Goal: Answer question/provide support: Share knowledge or assist other users

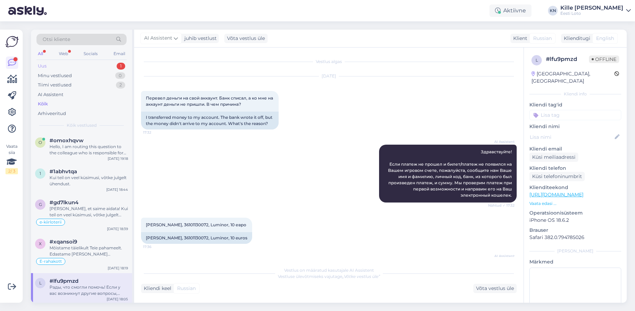
click at [55, 66] on div "Uus 1" at bounding box center [81, 66] width 90 height 10
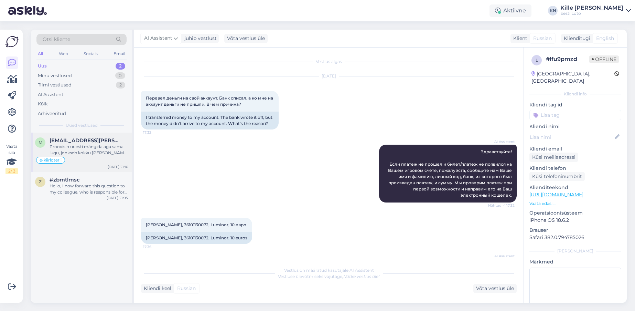
click at [92, 147] on div "Proovisin uuesti mängida aga sama lugu, jookseb kokku [PERSON_NAME] mängida ei …" at bounding box center [89, 149] width 78 height 12
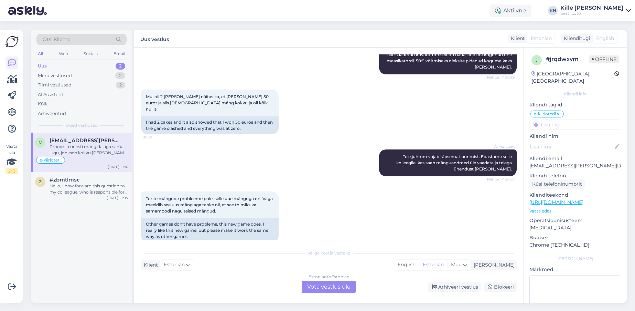
scroll to position [1419, 0]
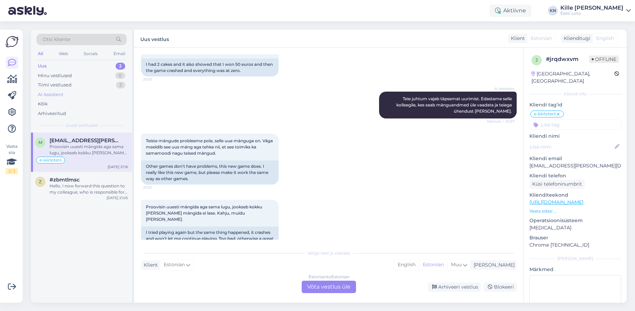
click at [107, 90] on div "AI Assistent" at bounding box center [81, 95] width 90 height 10
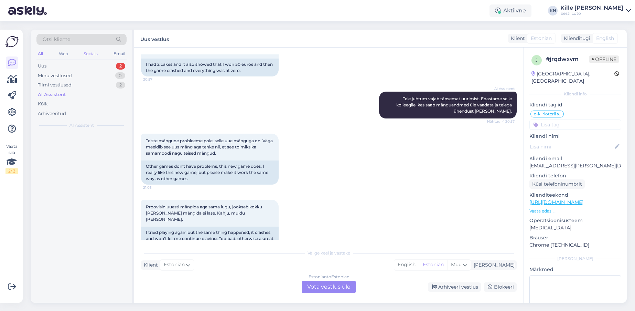
click at [93, 56] on div "Socials" at bounding box center [90, 53] width 17 height 9
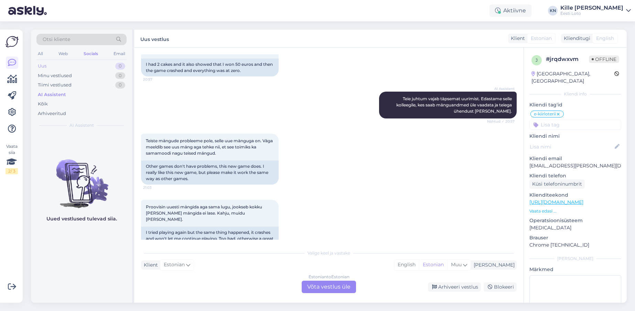
click at [93, 63] on div "Uus 0" at bounding box center [81, 66] width 90 height 10
click at [84, 66] on div "Uus 0" at bounding box center [81, 66] width 90 height 10
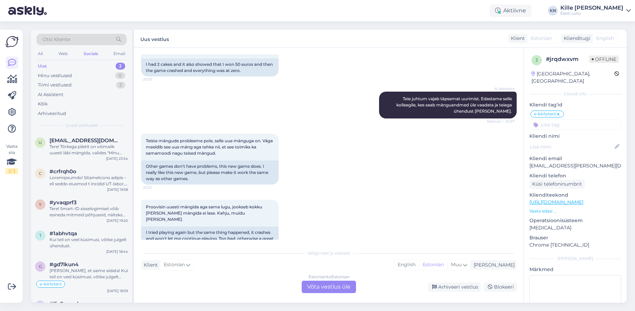
click at [70, 68] on div "Uus 2" at bounding box center [81, 66] width 90 height 10
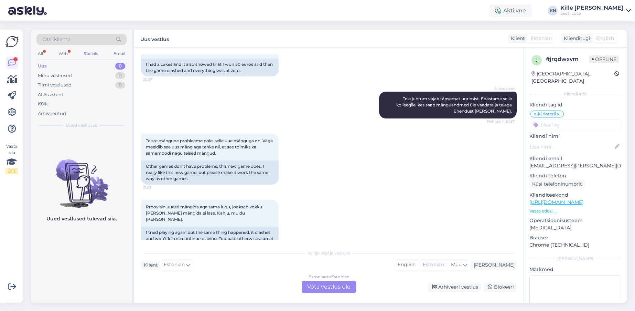
click at [59, 61] on div "Otsi kliente All Web Socials Email Uus 0 Minu vestlused 0 Tiimi vestlused 0 AI …" at bounding box center [81, 81] width 101 height 103
click at [63, 70] on div "Uus 0" at bounding box center [81, 66] width 90 height 10
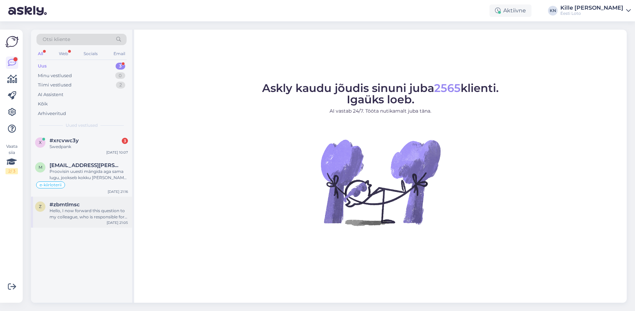
click at [85, 207] on div "#zbmtlmsc" at bounding box center [89, 204] width 78 height 6
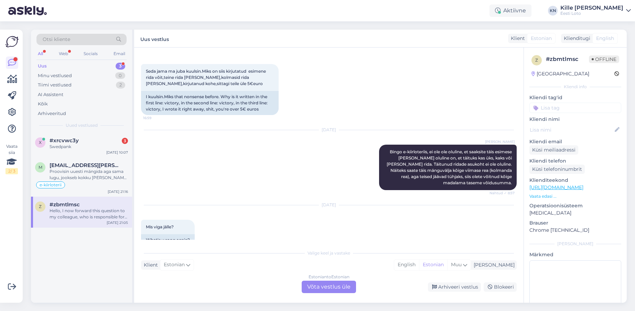
scroll to position [626, 0]
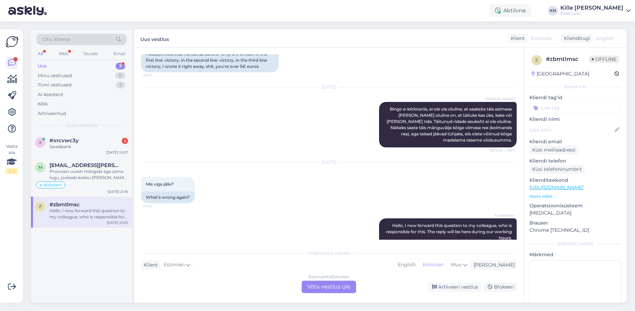
click at [346, 291] on div "Estonian to Estonian Võta vestlus üle" at bounding box center [329, 286] width 54 height 12
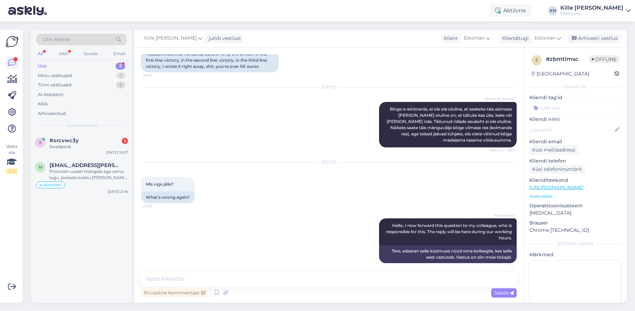
scroll to position [600, 0]
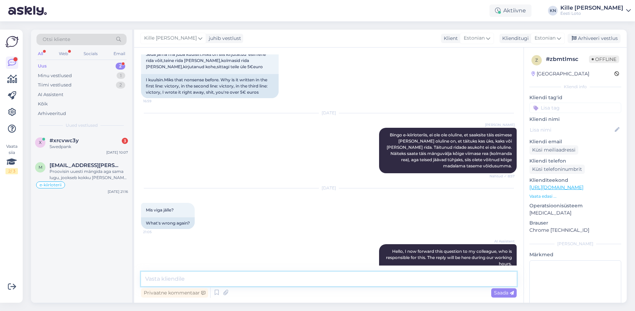
click at [315, 279] on textarea at bounding box center [329, 278] width 376 height 14
type textarea "Palun täpsustage enda küsimust."
click at [510, 296] on div "Saada" at bounding box center [503, 292] width 25 height 9
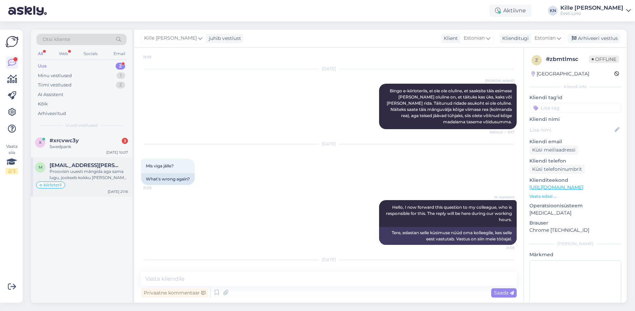
click at [58, 168] on span "[EMAIL_ADDRESS][PERSON_NAME][DOMAIN_NAME]" at bounding box center [86, 165] width 72 height 6
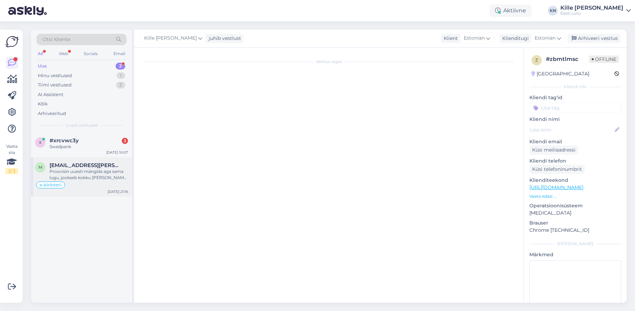
scroll to position [1419, 0]
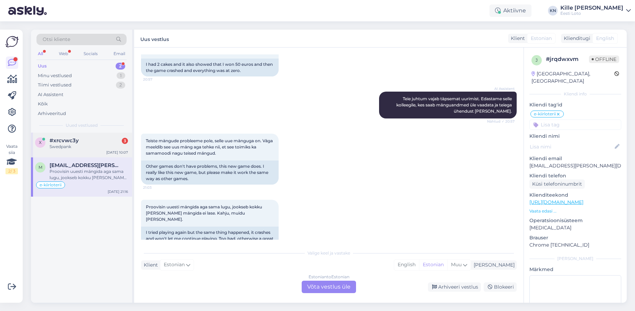
click at [80, 145] on div "Swedpank" at bounding box center [89, 146] width 78 height 6
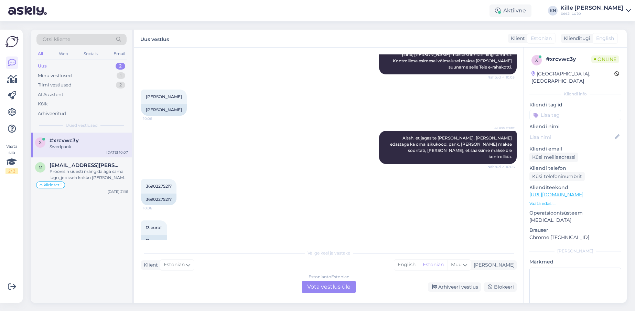
scroll to position [171, 0]
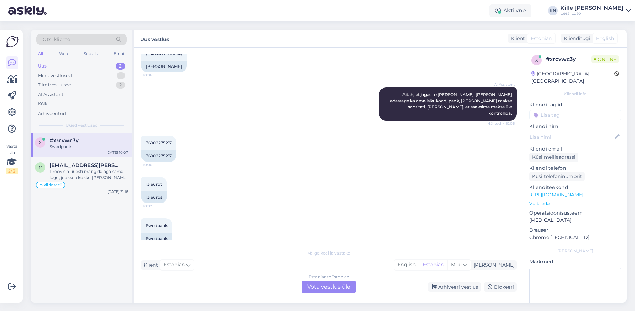
click at [324, 290] on div "Estonian to Estonian Võta vestlus üle" at bounding box center [329, 286] width 54 height 12
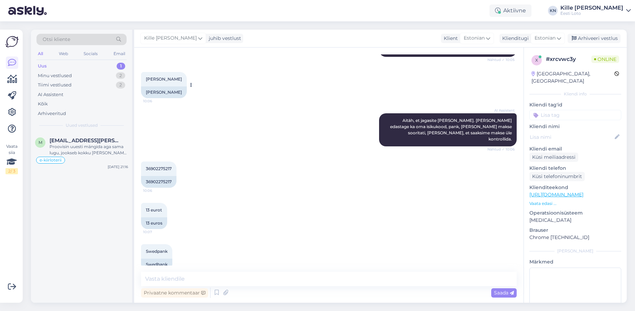
click at [159, 86] on div "[PERSON_NAME]" at bounding box center [164, 92] width 46 height 12
copy div "Liiva"
click at [238, 281] on textarea at bounding box center [329, 278] width 376 height 14
paste textarea "Kahjuks Teie sissemakse ebaõnnestus tehnilise [PERSON_NAME] tõttu. Kontrollisim…"
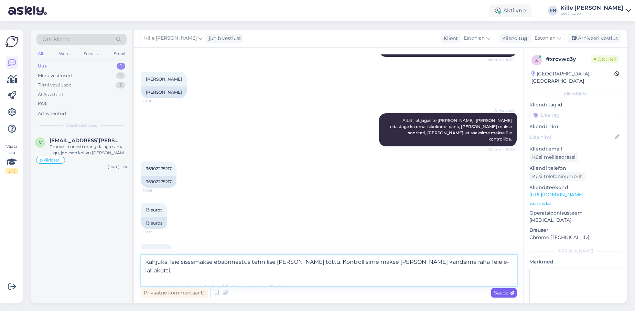
type textarea "Kahjuks Teie sissemakse ebaõnnestus tehnilise [PERSON_NAME] tõttu. Kontrollisim…"
click at [495, 293] on span "Saada" at bounding box center [504, 292] width 20 height 6
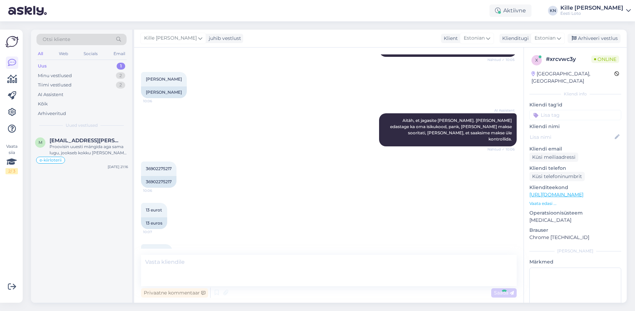
scroll to position [194, 0]
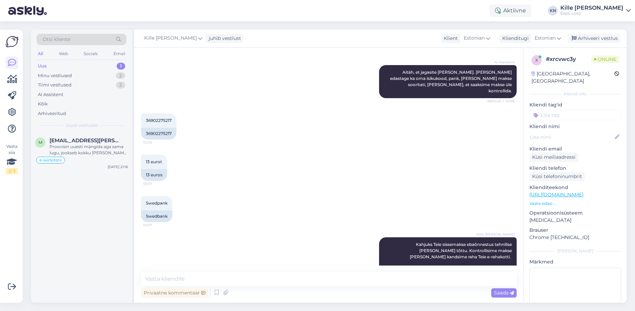
click at [549, 110] on input at bounding box center [575, 115] width 92 height 10
type input "e-r"
click at [557, 132] on span "E-rahakott" at bounding box center [568, 134] width 22 height 4
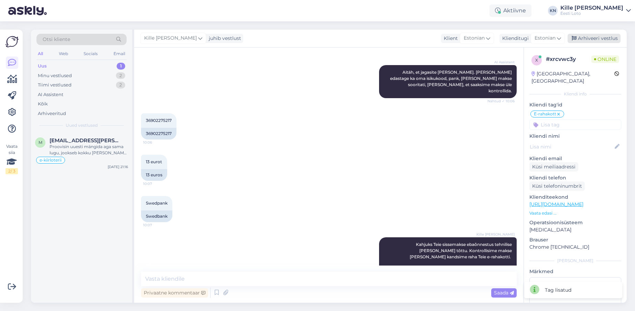
click at [598, 37] on div "Arhiveeri vestlus" at bounding box center [594, 38] width 53 height 9
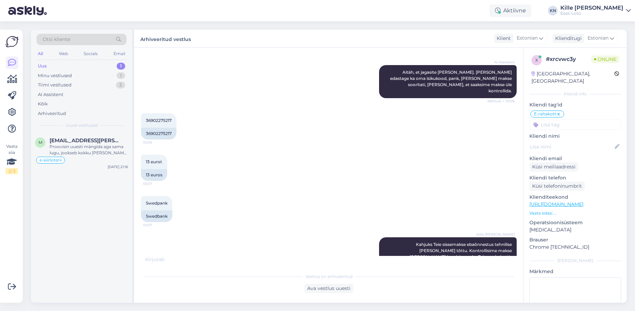
scroll to position [237, 0]
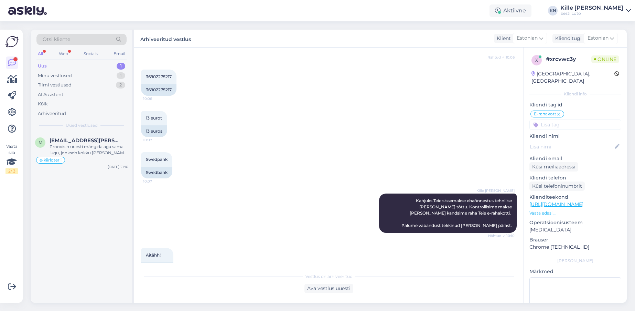
click at [76, 64] on div "Uus 1" at bounding box center [81, 66] width 90 height 10
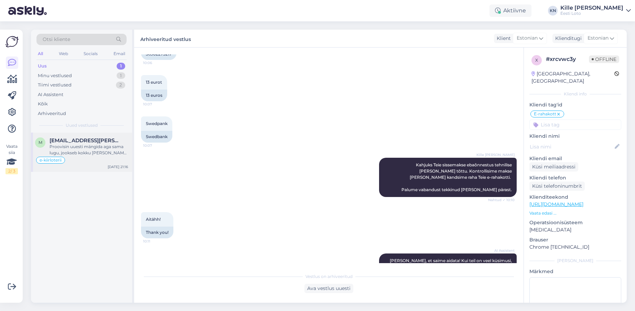
click at [64, 143] on span "[EMAIL_ADDRESS][PERSON_NAME][DOMAIN_NAME]" at bounding box center [86, 140] width 72 height 6
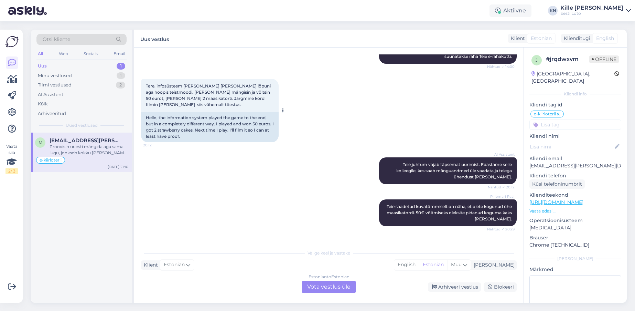
scroll to position [1419, 0]
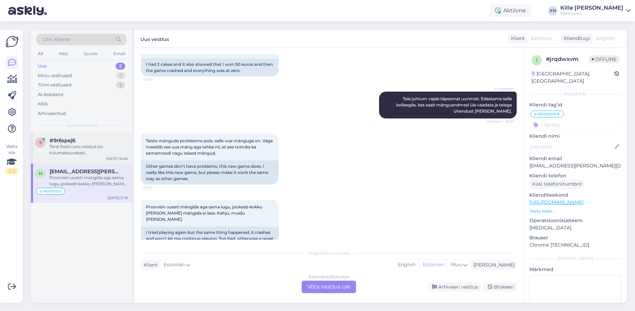
click at [94, 150] on div "Tere! Eesti Loto võidud on tulumaksuvabad [DEMOGRAPHIC_DATA] kodanikele. Kui [P…" at bounding box center [89, 149] width 78 height 12
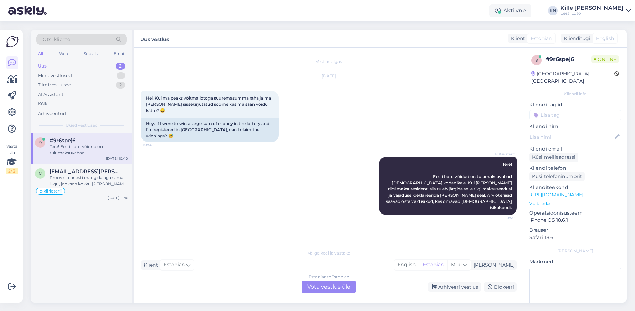
scroll to position [0, 0]
click at [440, 289] on div "Arhiveeri vestlus" at bounding box center [454, 286] width 53 height 9
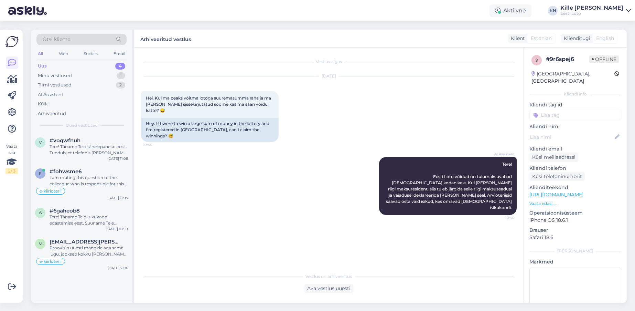
click at [75, 67] on div "Uus 4" at bounding box center [81, 66] width 90 height 10
click at [108, 240] on span "[EMAIL_ADDRESS][PERSON_NAME][DOMAIN_NAME]" at bounding box center [86, 241] width 72 height 6
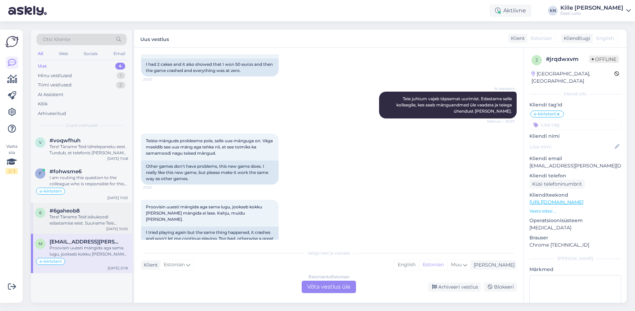
click at [96, 225] on div "Tere! Täname Teid isikukoodi edastamise eest. Suuname Teie juhtumi edasi meie I…" at bounding box center [89, 220] width 78 height 12
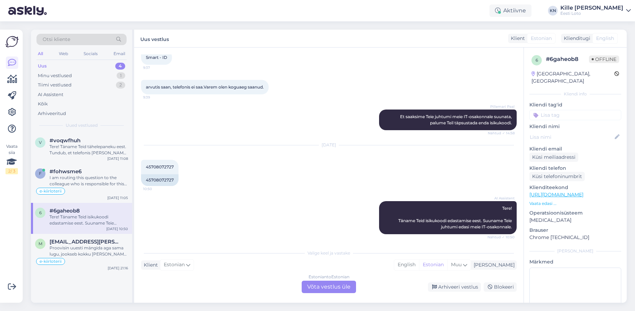
scroll to position [321, 0]
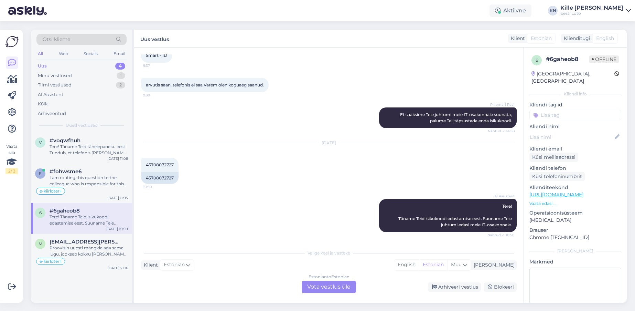
click at [340, 290] on div "Estonian to Estonian Võta vestlus üle" at bounding box center [329, 286] width 54 height 12
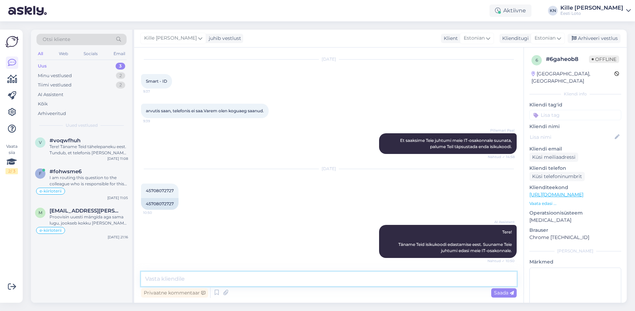
click at [181, 279] on textarea at bounding box center [329, 278] width 376 height 14
paste textarea "Kahjuks võib tõepoolest hetkel esineda tõrkeid Smart-ID-ga sisselogimisel. Soov…"
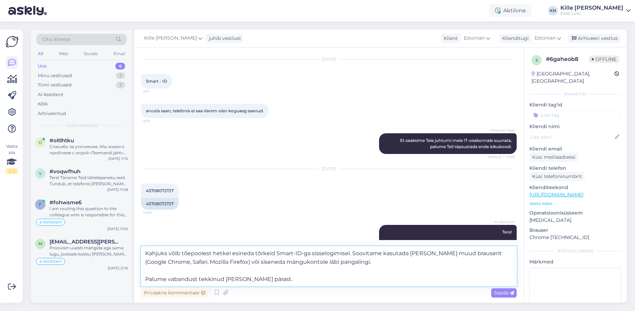
click at [379, 256] on textarea "Kahjuks võib tõepoolest hetkel esineda tõrkeid Smart-ID-ga sisselogimisel. Soov…" at bounding box center [329, 266] width 376 height 40
click at [370, 261] on textarea "Kahjuks võib tõepoolest hetkel esineda tõrkeid Smart-ID-ga sisselogimisel. Soov…" at bounding box center [329, 266] width 376 height 40
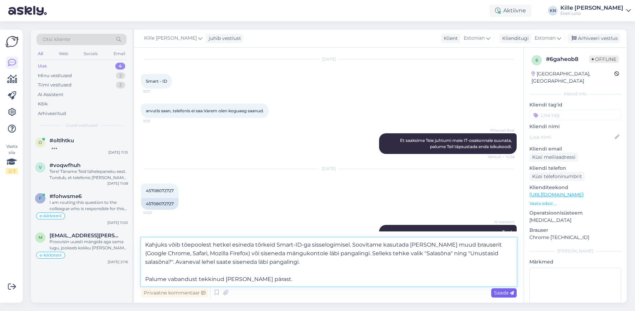
type textarea "Kahjuks võib tõepoolest hetkel esineda tõrkeid Smart-ID-ga sisselogimisel. Soov…"
click at [507, 291] on span "Saada" at bounding box center [504, 292] width 20 height 6
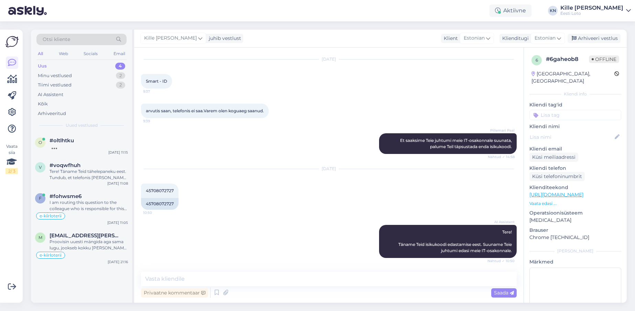
scroll to position [368, 0]
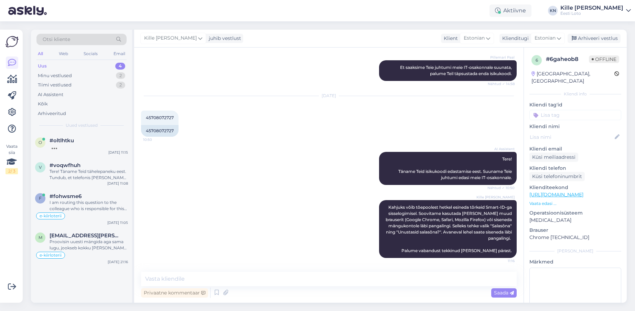
click at [545, 112] on input at bounding box center [575, 115] width 92 height 10
type input "smart"
click at [563, 130] on div "Smart-ID probleem" at bounding box center [561, 133] width 47 height 7
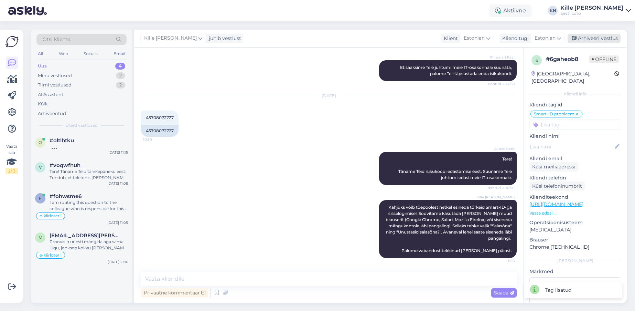
click at [602, 42] on div "Arhiveeri vestlus" at bounding box center [594, 38] width 53 height 9
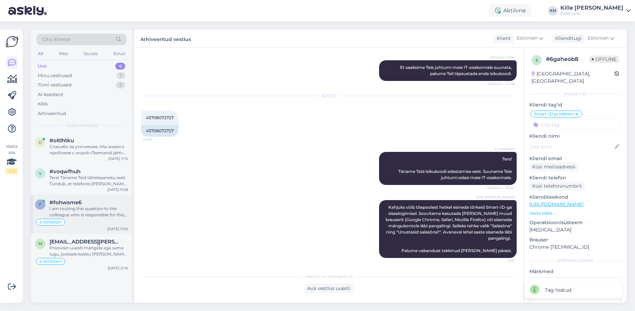
click at [96, 207] on div "I am routing this question to the colleague who is responsible for this topic. …" at bounding box center [89, 211] width 78 height 12
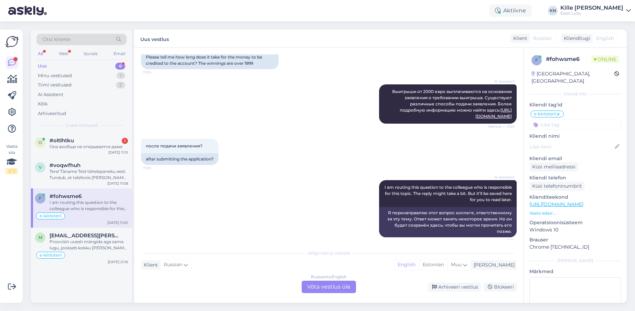
scroll to position [557, 0]
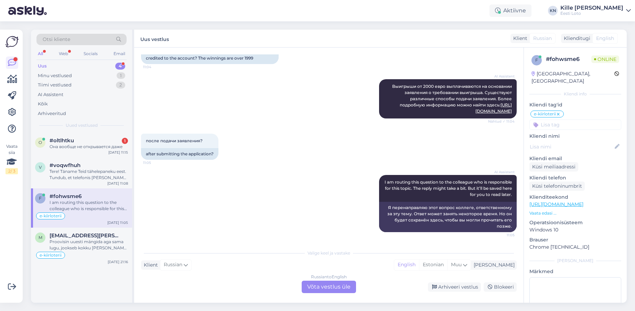
click at [334, 282] on div "Russian to English Võta vestlus üle" at bounding box center [329, 286] width 54 height 12
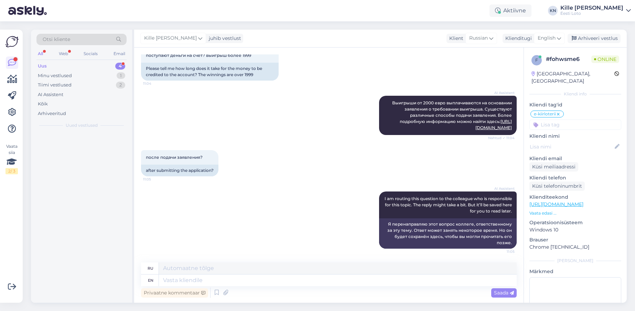
scroll to position [540, 0]
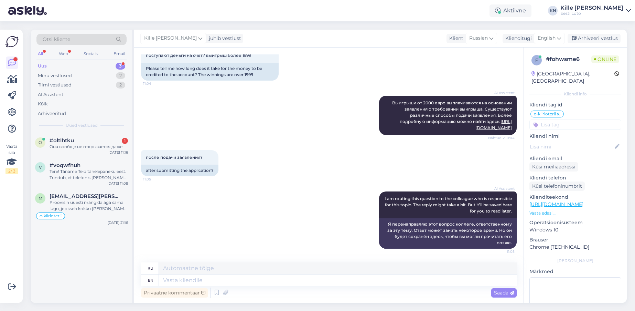
click at [205, 287] on div "Privaatne kommentaar Saada" at bounding box center [329, 292] width 376 height 13
click at [204, 283] on textarea at bounding box center [338, 280] width 358 height 12
type textarea "e"
click at [548, 38] on span "English" at bounding box center [547, 38] width 18 height 8
type input "est"
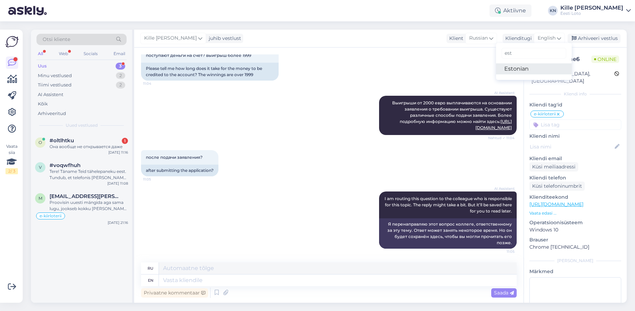
click at [538, 69] on link "Estonian" at bounding box center [534, 68] width 76 height 11
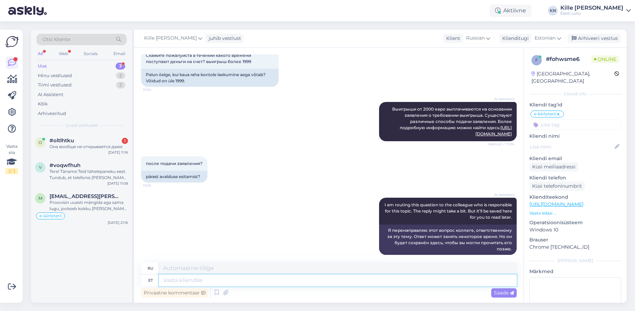
click at [253, 278] on textarea at bounding box center [338, 280] width 358 height 12
type textarea "Päras"
type textarea "Сзади"
type textarea "Pärast"
type textarea "После"
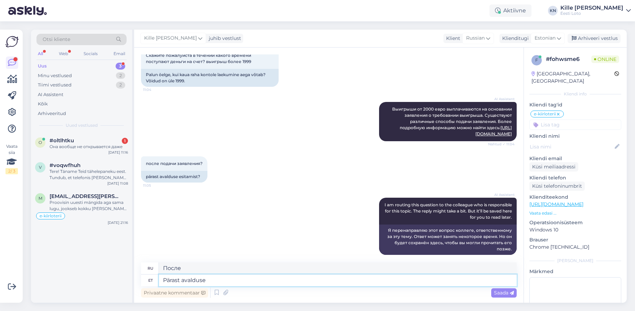
type textarea "Pärast avalduse v"
type textarea "После заявления"
type textarea "Pärast avalduse vormistamist ka"
type textarea "После заполнения заявки"
type textarea "Pärast avalduse vormistamist kantakse v"
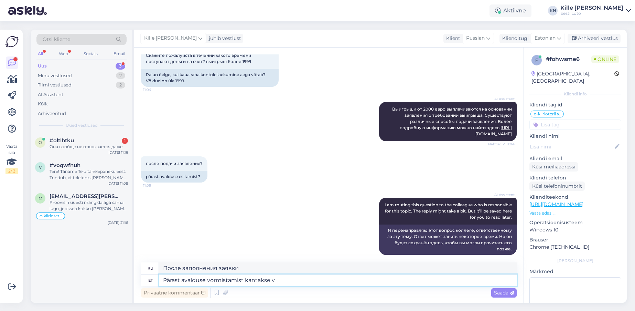
type textarea "После заполнения заявки,"
type textarea "Pärast avalduse vormistamist kantakse võidusumma 3"
type textarea "После заполнения заявки выигрышная сумма будет переведена"
type textarea "Pärast avalduse vormistamist kantakse võidusumma 30 p"
type textarea "После заполнения заявки выигрышная сумма будет переведена на 30"
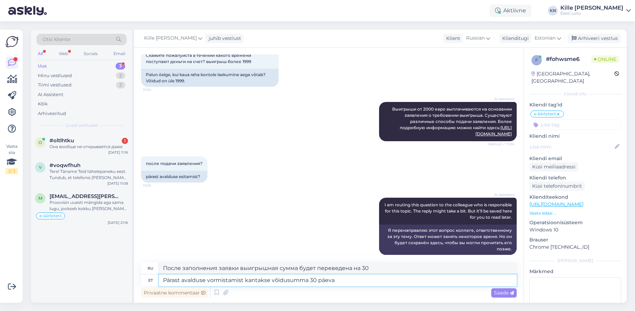
type textarea "Pärast avalduse vormistamist kantakse võidusumma 30 päeva j"
type textarea "Выигрышная сумма будет переведена в течение 30 дней после подачи заявки."
type textarea "Pärast avalduse vormistamist kantakse võidusumma 30 päeva jooksul T"
type textarea "После заполнения заявки выигрышная сумма будет переведена в течение 30 дней."
type textarea "Pärast avalduse vormistamist kantakse võidusumma 30 päeva jooksul Teie p"
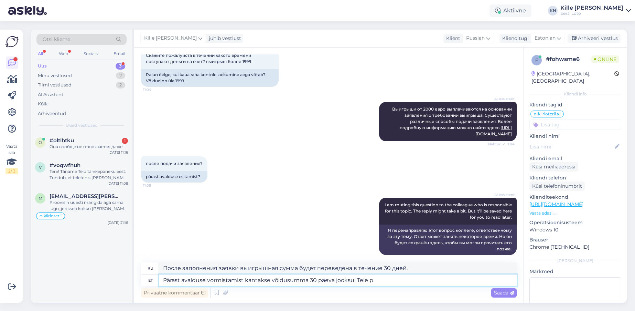
type textarea "После заполнения заявки выигрышная сумма будет переведена на ваш счет в течение…"
type textarea "Pärast avalduse vormistamist kantakse võidusumma 30 päeva jooksul Teie pangakon…"
type textarea "После заполнения заявки выигрышная сумма будет переведена на ваш банковский сче…"
click at [423, 281] on textarea "Pärast avalduse vormistamist kantakse võidusumma 30 päeva jooksul Teie pangakon…" at bounding box center [338, 280] width 358 height 12
type textarea "Pärast avalduse vormistamist kantakse võidusumma 30 päeva jooksul Teie pangakon…"
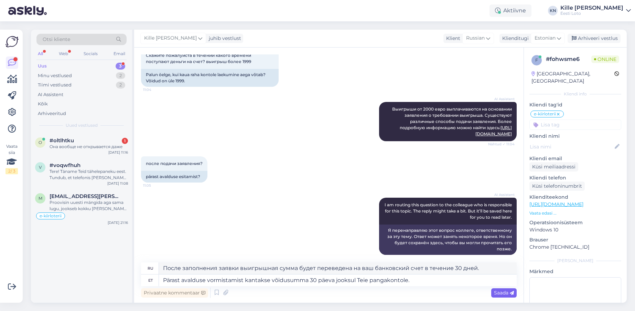
click at [493, 291] on div "Saada" at bounding box center [503, 292] width 25 height 9
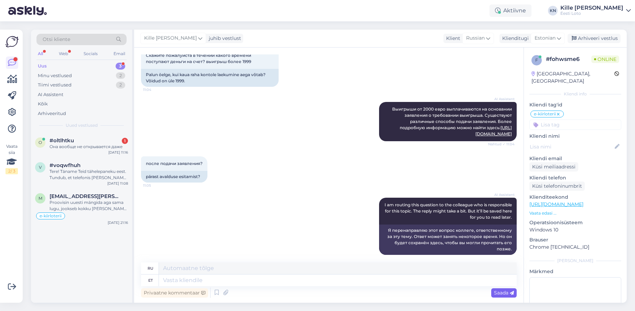
scroll to position [594, 0]
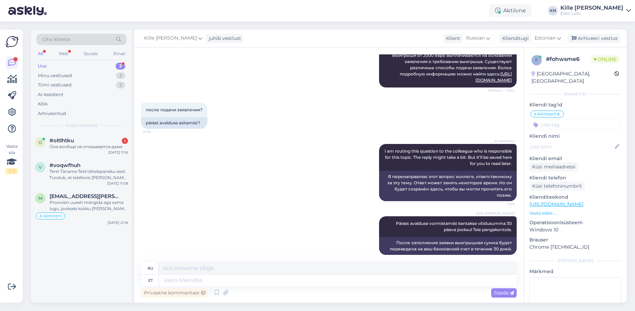
click at [548, 119] on input at bounding box center [575, 124] width 92 height 10
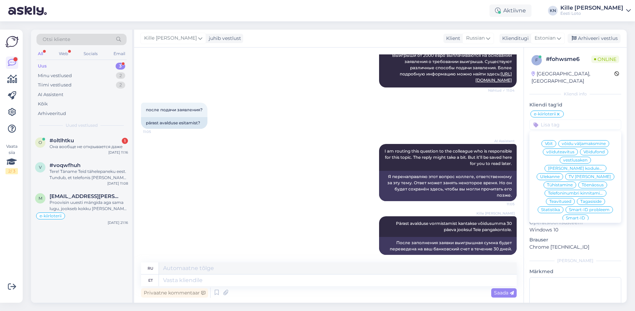
click at [545, 141] on span "Võit" at bounding box center [549, 143] width 8 height 4
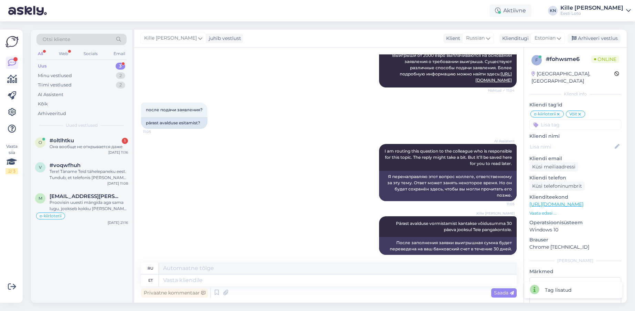
click at [587, 45] on div "Kille Nevolihhin juhib vestlust Klient Russian Klienditugi Estonian est Estonia…" at bounding box center [380, 39] width 493 height 18
click at [588, 35] on div "Arhiveeri vestlus" at bounding box center [594, 38] width 53 height 9
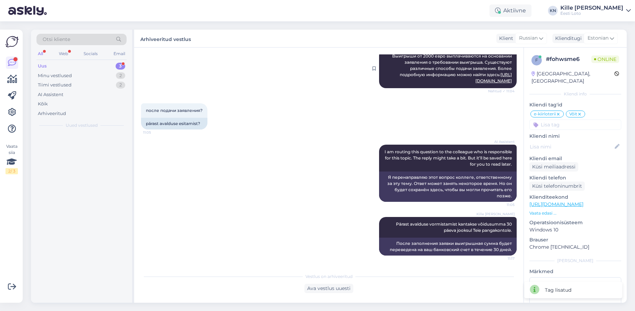
scroll to position [587, 0]
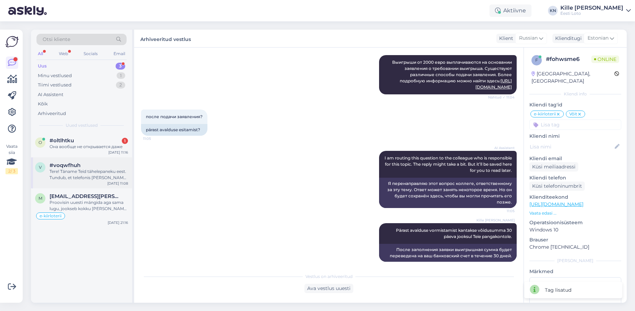
click at [67, 187] on div "v #voqwfhuh Tere! Täname Teid tähelepaneku eest. Tundub, et telefonis [PERSON_N…" at bounding box center [81, 172] width 101 height 31
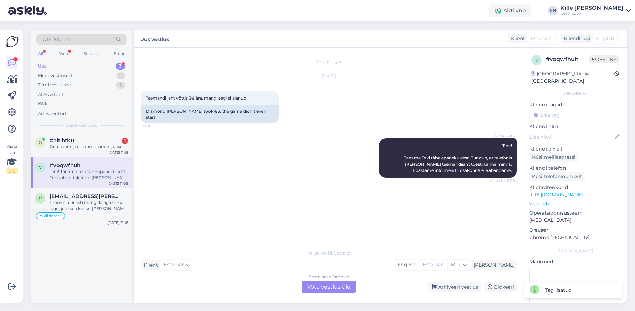
scroll to position [0, 0]
click at [322, 291] on div "Estonian to Estonian Võta vestlus üle" at bounding box center [329, 286] width 54 height 12
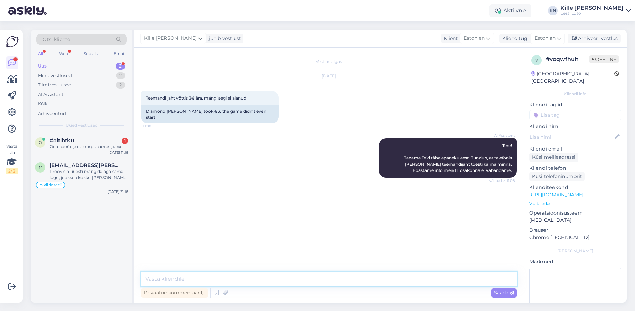
drag, startPoint x: 193, startPoint y: 272, endPoint x: 191, endPoint y: 277, distance: 5.0
click at [193, 272] on textarea at bounding box center [329, 278] width 376 height 14
paste textarea "Tõrkega piletit on võimalik uuesti läbi mängida, valides Minu piletid – e-kiirl…"
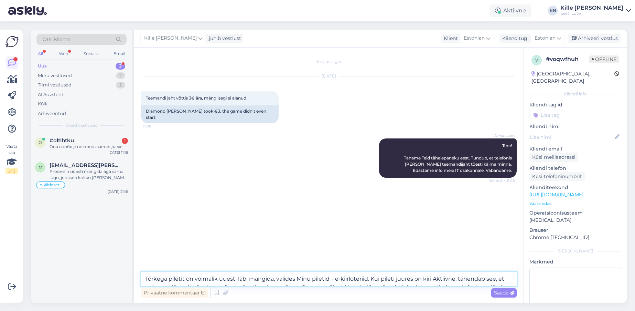
scroll to position [0, 0]
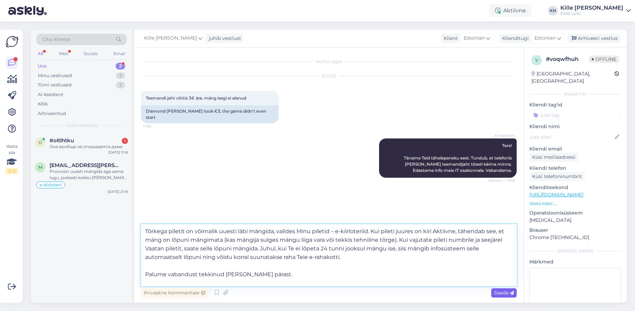
type textarea "Tõrkega piletit on võimalik uuesti läbi mängida, valides Minu piletid – e-kiirl…"
click at [504, 291] on span "Saada" at bounding box center [504, 292] width 20 height 6
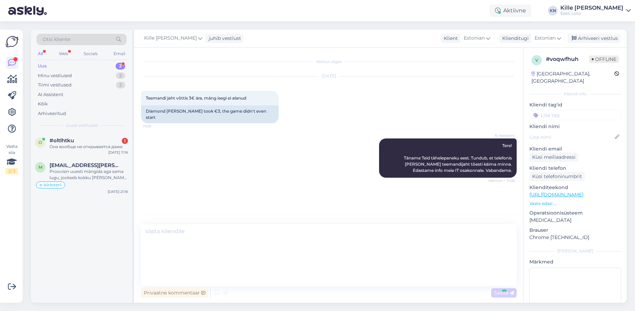
scroll to position [0, 0]
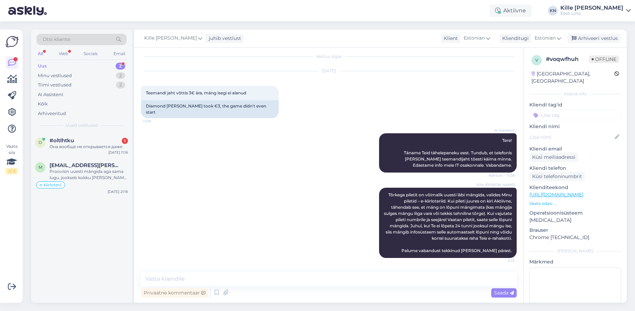
click at [553, 110] on input at bounding box center [575, 115] width 92 height 10
type input "e-kii"
click at [569, 132] on span "e-kiirloterii" at bounding box center [575, 134] width 22 height 4
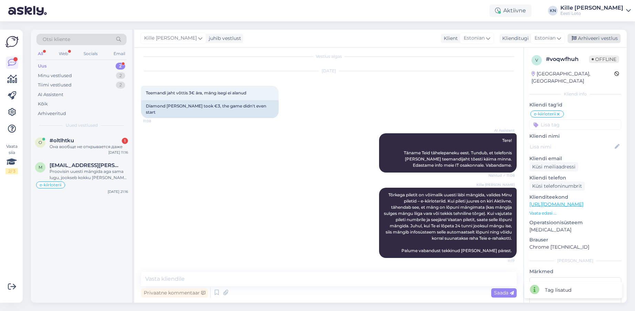
click at [590, 37] on div "Arhiveeri vestlus" at bounding box center [594, 38] width 53 height 9
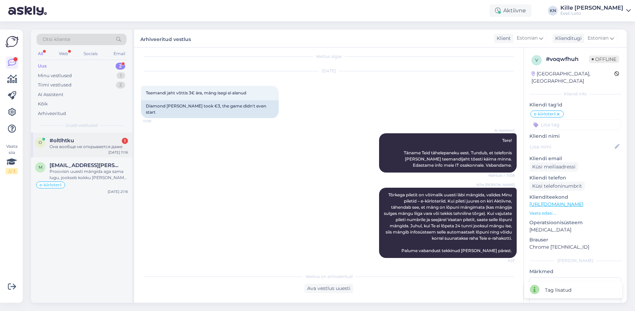
click at [85, 145] on div "Она вообще не открывается даже" at bounding box center [89, 146] width 78 height 6
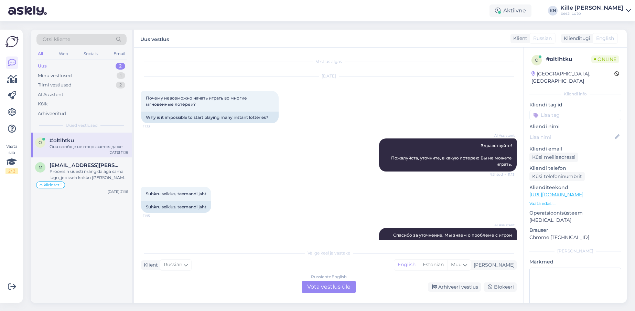
scroll to position [76, 0]
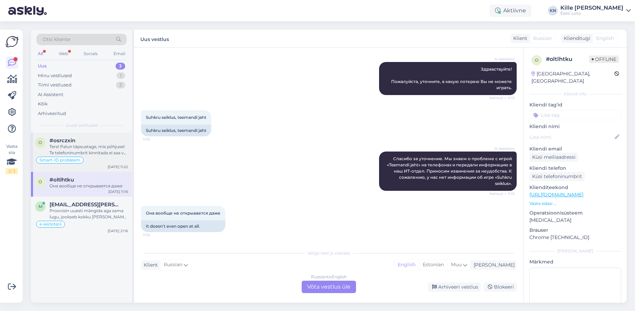
click at [88, 146] on div "Tere! Palun täpsustage, mis põhjusel Te telefoninumbrit kinnitada ei saa või mi…" at bounding box center [89, 149] width 78 height 12
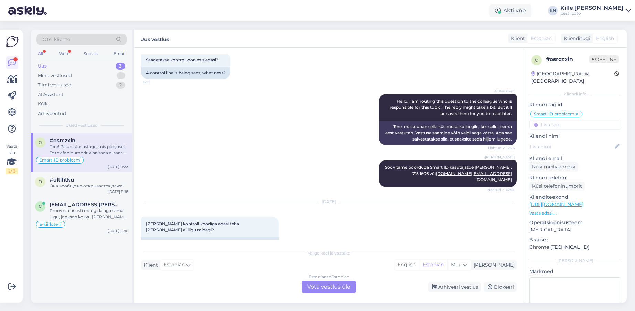
scroll to position [244, 0]
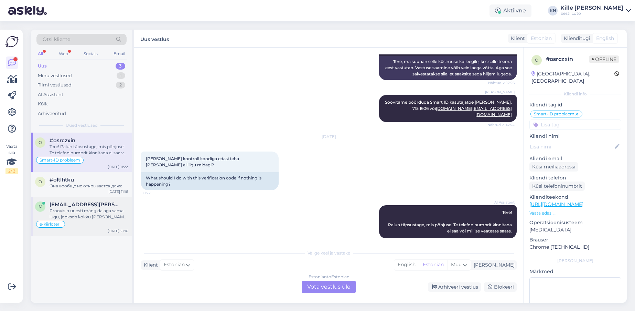
click at [63, 198] on div "m [EMAIL_ADDRESS][PERSON_NAME][DOMAIN_NAME] Proovisin uuesti mängida aga sama l…" at bounding box center [81, 215] width 101 height 39
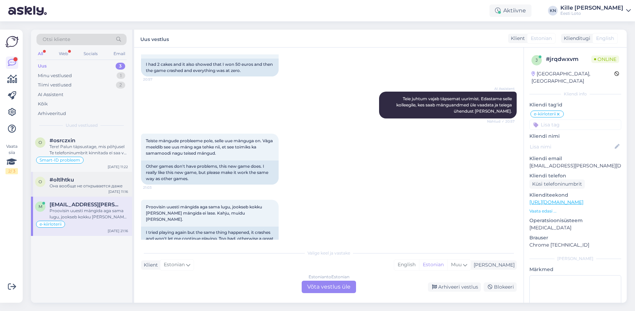
click at [63, 194] on div "o #oltlhtku Она вообще не открывается даже [DATE] 11:16" at bounding box center [81, 184] width 101 height 25
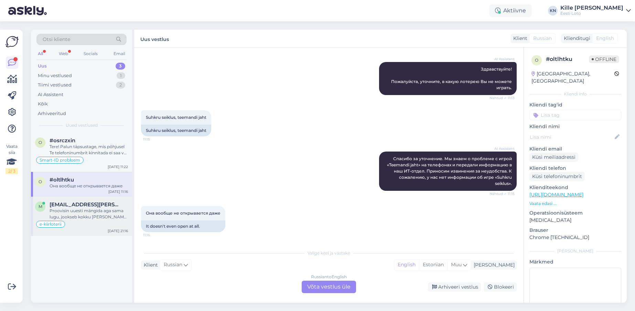
click at [86, 204] on span "[EMAIL_ADDRESS][PERSON_NAME][DOMAIN_NAME]" at bounding box center [86, 204] width 72 height 6
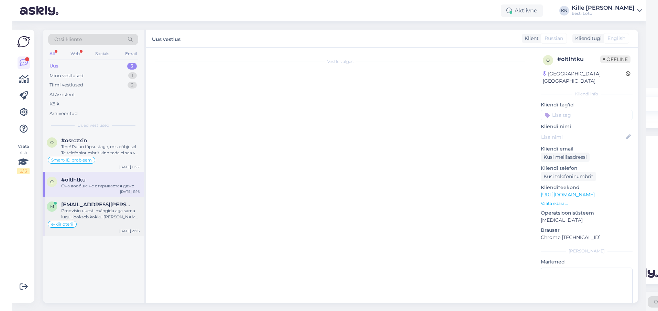
scroll to position [1419, 0]
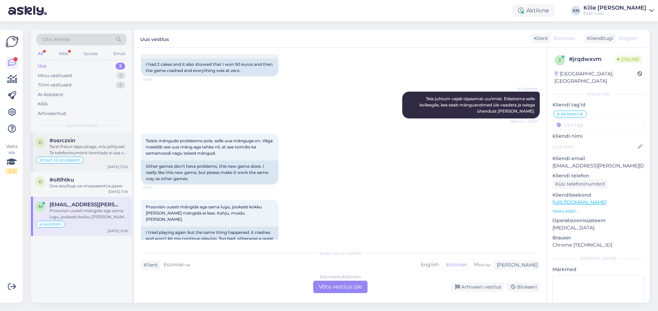
click at [78, 148] on div "Tere! Palun täpsustage, mis põhjusel Te telefoninumbrit kinnitada ei saa või mi…" at bounding box center [89, 149] width 78 height 12
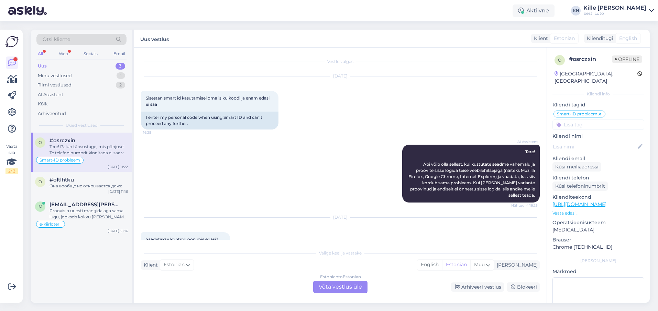
scroll to position [244, 0]
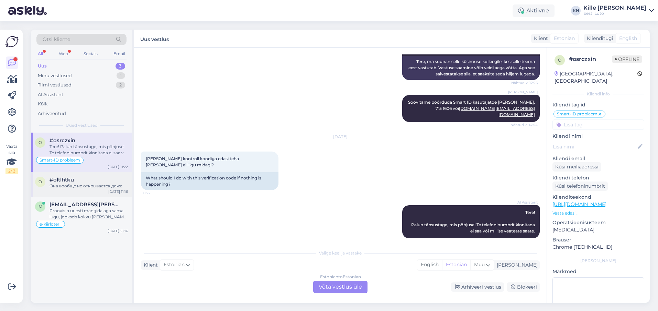
click at [81, 180] on div "#oltlhtku" at bounding box center [89, 179] width 78 height 6
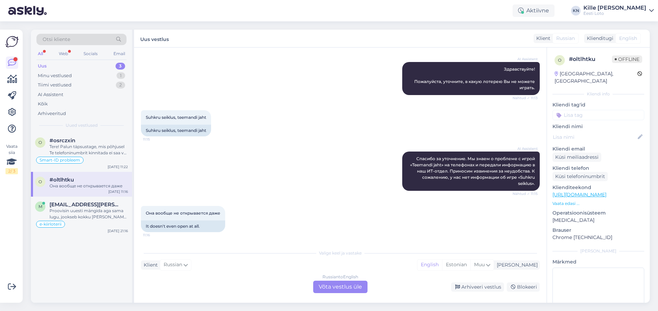
scroll to position [76, 0]
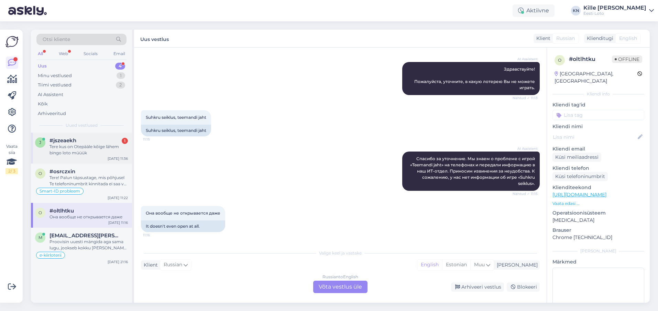
click at [103, 140] on div "#jszeaekh 1" at bounding box center [89, 140] width 78 height 6
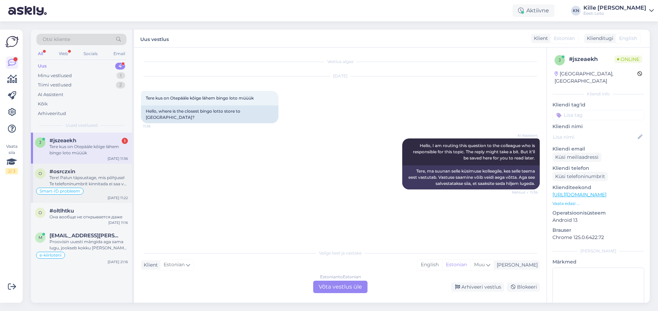
click at [84, 174] on div "Tere! Palun täpsustage, mis põhjusel Te telefoninumbrit kinnitada ei saa või mi…" at bounding box center [89, 180] width 78 height 12
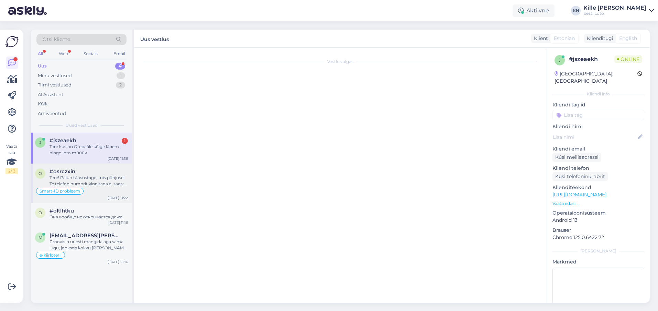
scroll to position [244, 0]
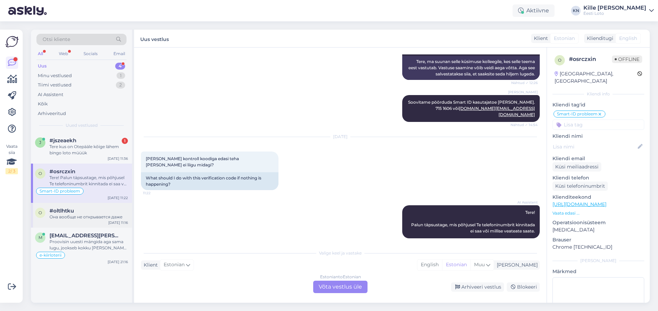
click at [90, 206] on div "o #oltlhtku Она вообще не открывается даже [DATE] 11:16" at bounding box center [81, 215] width 101 height 25
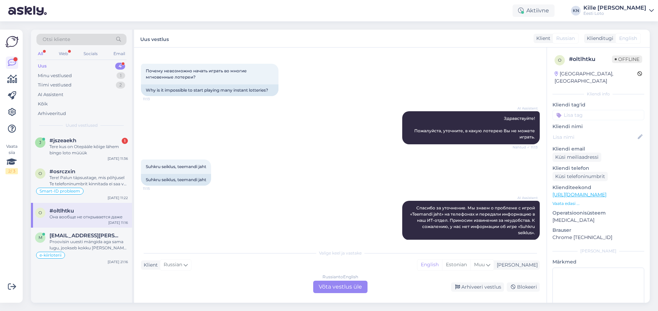
scroll to position [76, 0]
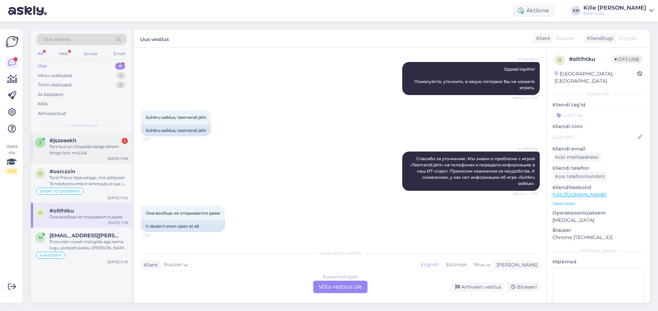
click at [68, 152] on div "Tere kus on Otepääle kõige lähem bingo loto müüük" at bounding box center [89, 149] width 78 height 12
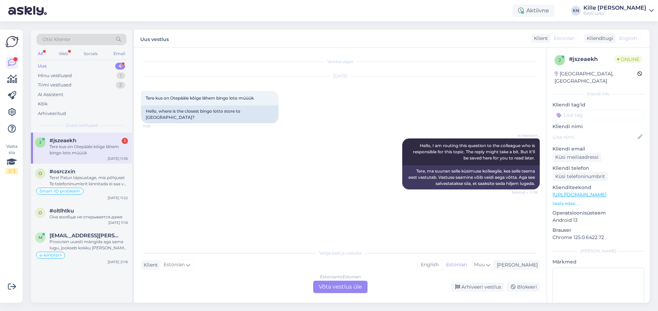
click at [338, 285] on div "Estonian to Estonian Võta vestlus üle" at bounding box center [340, 286] width 54 height 12
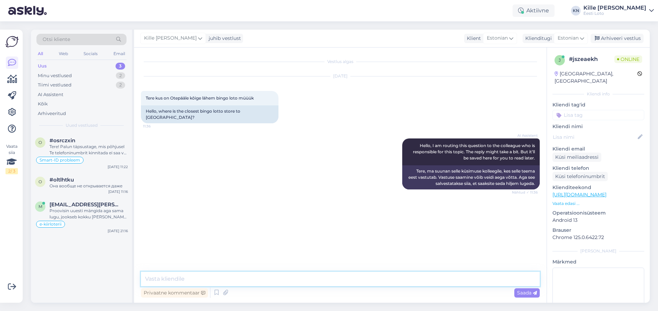
click at [169, 279] on textarea at bounding box center [340, 278] width 399 height 14
click at [196, 278] on textarea "Otepääl saab Bingi lotot osta Otepää Maximast." at bounding box center [340, 278] width 399 height 14
type textarea "Otepääl saab Bingo lotot osta Otepää Maximast."
drag, startPoint x: 304, startPoint y: 276, endPoint x: 145, endPoint y: 280, distance: 159.3
click at [145, 280] on textarea "Otepääl saab Bingo lotot osta Otepää Maximast." at bounding box center [340, 278] width 399 height 14
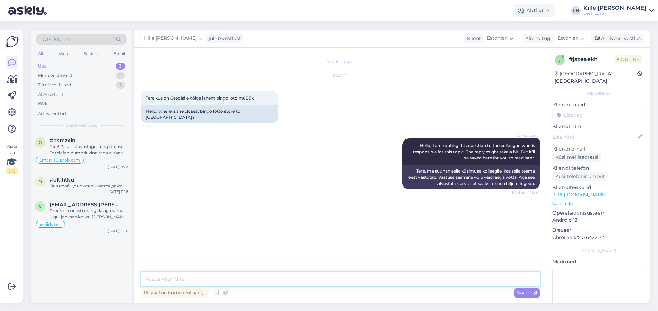
click at [298, 276] on textarea at bounding box center [340, 278] width 399 height 14
click at [143, 279] on textarea "[PERSON_NAME] saate osta Bingo lotot." at bounding box center [340, 278] width 399 height 14
type textarea "Näiteks [PERSON_NAME] saate osta Bingo lotot."
click at [526, 292] on span "Saada" at bounding box center [527, 292] width 20 height 6
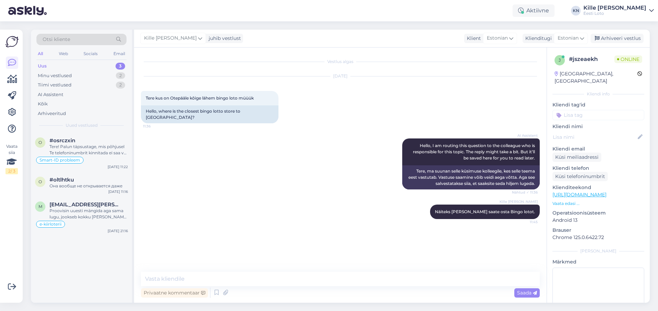
click at [593, 110] on input at bounding box center [599, 115] width 92 height 10
type input "müü"
click at [582, 130] on div "müügipunktid" at bounding box center [581, 133] width 37 height 7
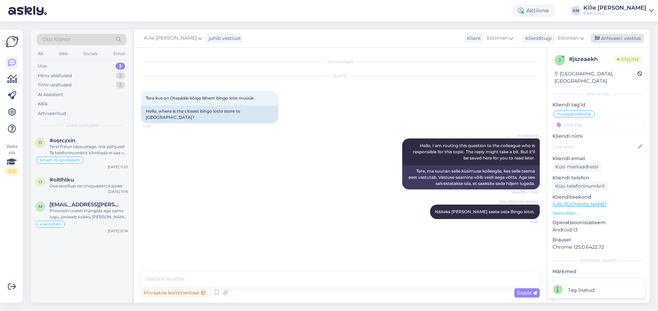
click at [621, 36] on div "Arhiveeri vestlus" at bounding box center [617, 38] width 53 height 9
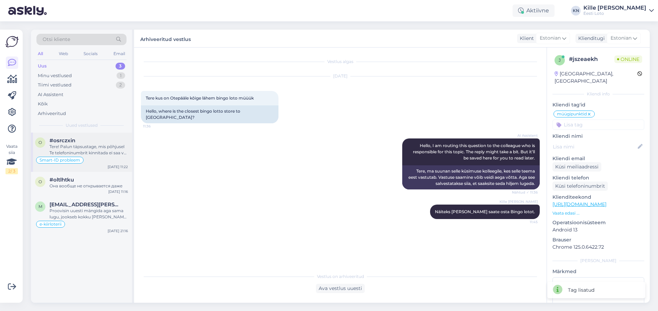
click at [87, 152] on div "Tere! Palun täpsustage, mis põhjusel Te telefoninumbrit kinnitada ei saa või mi…" at bounding box center [89, 149] width 78 height 12
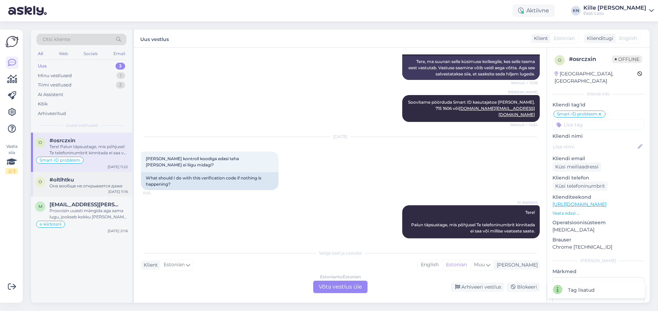
click at [80, 182] on div "#oltlhtku" at bounding box center [89, 179] width 78 height 6
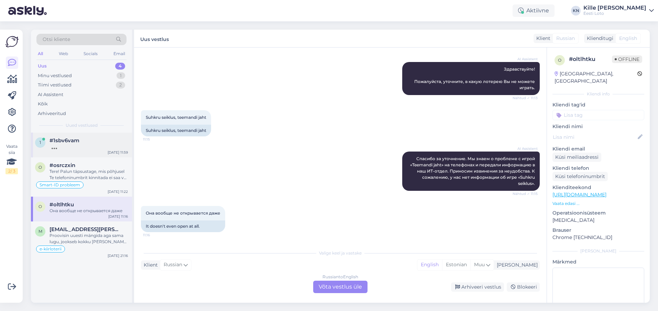
click at [84, 151] on div "1 #1sbv6vam [DATE] 11:59" at bounding box center [81, 144] width 101 height 25
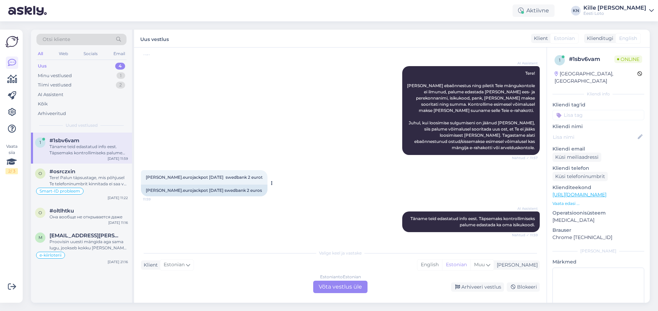
scroll to position [151, 0]
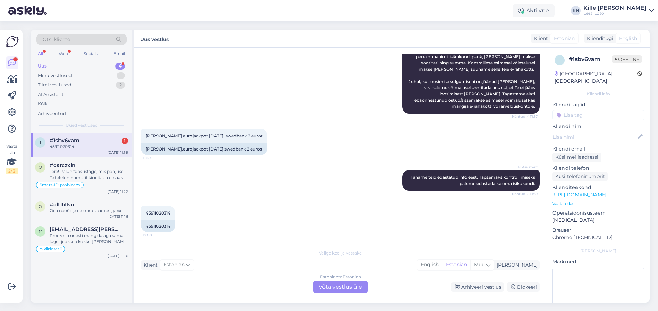
click at [347, 285] on div "Estonian to Estonian Võta vestlus üle" at bounding box center [340, 286] width 54 height 12
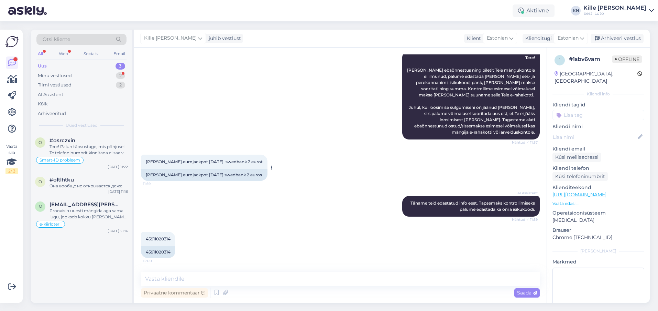
click at [173, 162] on span "[PERSON_NAME].eurojackpot [DATE] swedbank 2 eurot" at bounding box center [204, 161] width 117 height 5
copy span "[PERSON_NAME]"
click at [166, 187] on div "[PERSON_NAME].eurojackpot [DATE] swedbank 2 eurot 11:59 [PERSON_NAME].eurojackp…" at bounding box center [340, 167] width 399 height 41
click at [150, 250] on div "45911020314" at bounding box center [158, 252] width 34 height 12
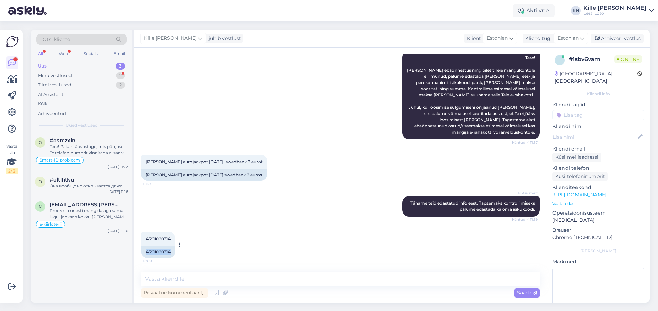
click at [150, 250] on div "45911020314" at bounding box center [158, 252] width 34 height 12
copy div "45911020314"
click at [316, 202] on div "AI Assistent [PERSON_NAME] teid edastatud info eest. Täpsemaks kontrollimiseks …" at bounding box center [340, 206] width 399 height 36
click at [258, 284] on textarea at bounding box center [340, 278] width 399 height 14
click at [164, 286] on div "Privaatne kommentaar Saada" at bounding box center [340, 292] width 399 height 13
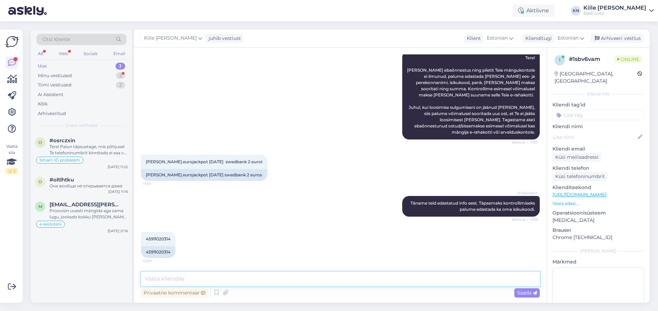
click at [164, 283] on textarea at bounding box center [340, 278] width 399 height 14
paste textarea "Kahjuks Teie sissemakse ebaõnnestus tehnilise [PERSON_NAME] tõttu."
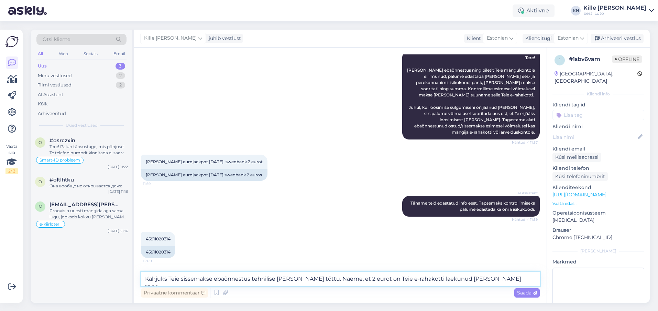
click at [193, 276] on textarea "Kahjuks Teie sissemakse ebaõnnestus tehnilise [PERSON_NAME] tõttu. Näeme, et 2 …" at bounding box center [340, 278] width 399 height 14
drag, startPoint x: 299, startPoint y: 279, endPoint x: 156, endPoint y: 267, distance: 143.6
click at [156, 271] on textarea "Kahjuks Teie pileti ost ebaõnnestus tehnilise [PERSON_NAME] tõttu. Näeme, et 2 …" at bounding box center [340, 278] width 399 height 14
click at [424, 282] on textarea "Näeme, et 2 eurot on Teie e-rahakotti laekunud [PERSON_NAME] 15:09." at bounding box center [340, 278] width 399 height 14
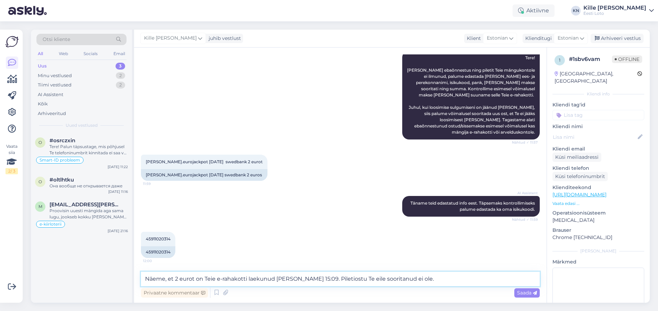
click at [273, 283] on textarea "Näeme, et 2 eurot on Teie e-rahakotti laekunud [PERSON_NAME] 15:09. Piletiostu …" at bounding box center [340, 278] width 399 height 14
type textarea "Näeme, et 2 eurot on Teie e-rahakotti laekunud [PERSON_NAME] 15:09. Piletiostu …"
click at [531, 291] on span "Saada" at bounding box center [527, 292] width 20 height 6
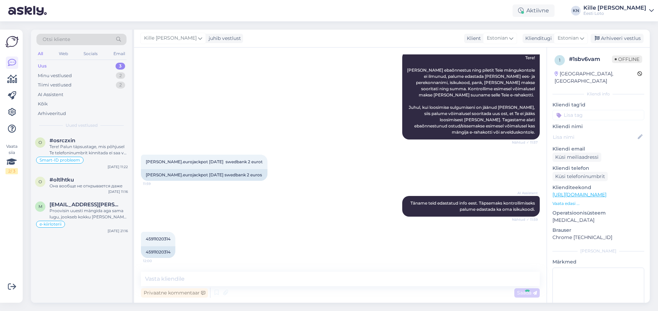
scroll to position [161, 0]
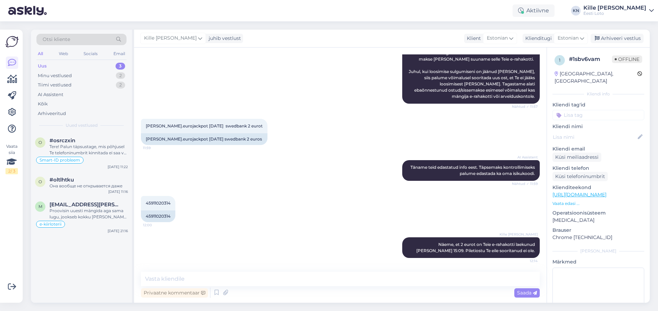
click at [584, 110] on input at bounding box center [599, 115] width 92 height 10
type input "pileti"
click at [603, 130] on div "Pileti ostmine" at bounding box center [598, 133] width 35 height 7
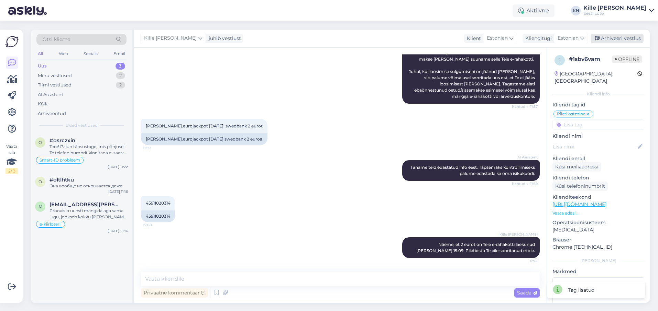
click at [615, 37] on div "Arhiveeri vestlus" at bounding box center [617, 38] width 53 height 9
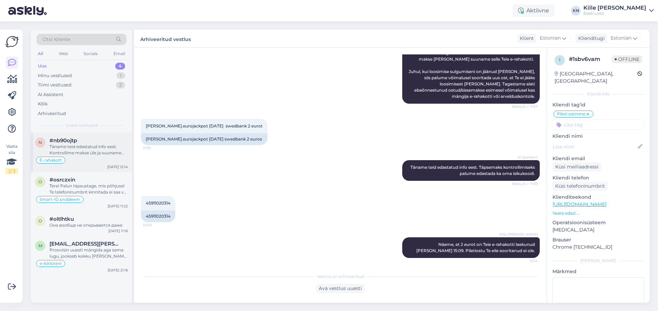
click at [86, 146] on div "Täname teid edastatud info eest. Kontrollime makse üle ja suuname selle Teie e-…" at bounding box center [89, 149] width 78 height 12
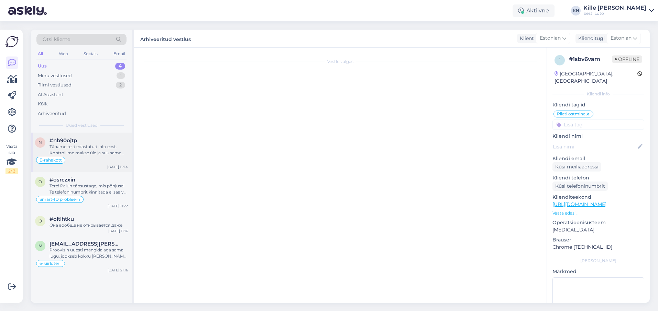
scroll to position [821, 0]
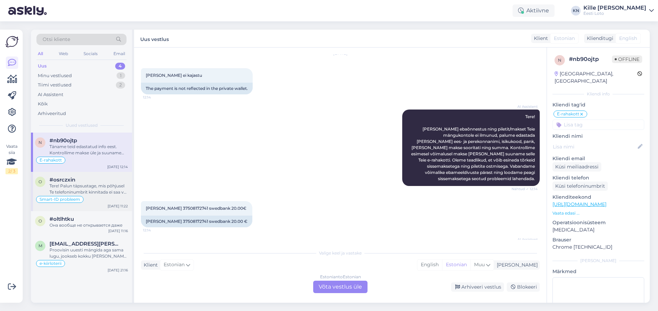
click at [94, 193] on div "Tere! Palun täpsustage, mis põhjusel Te telefoninumbrit kinnitada ei saa või mi…" at bounding box center [89, 189] width 78 height 12
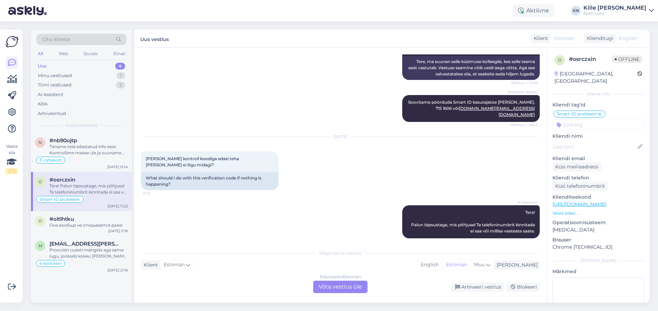
click at [329, 282] on div "Estonian to Estonian Võta vestlus üle" at bounding box center [340, 286] width 54 height 12
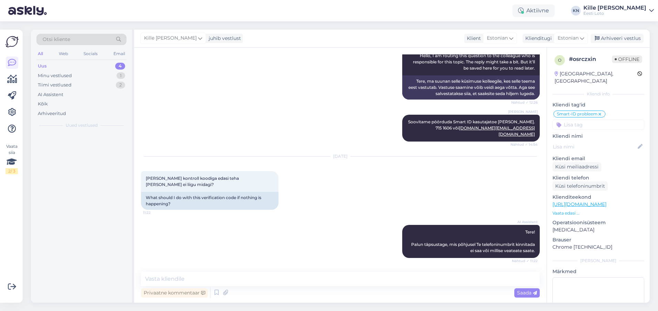
scroll to position [218, 0]
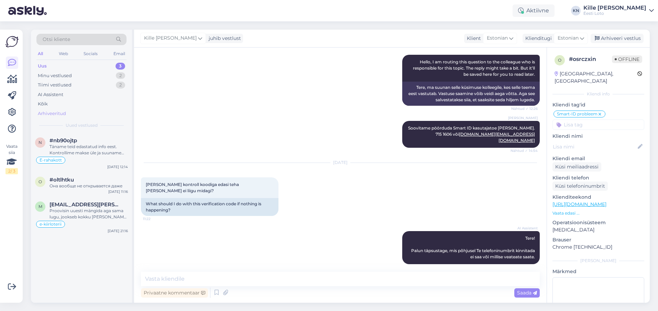
click at [46, 110] on div "Arhiveeritud" at bounding box center [52, 113] width 28 height 7
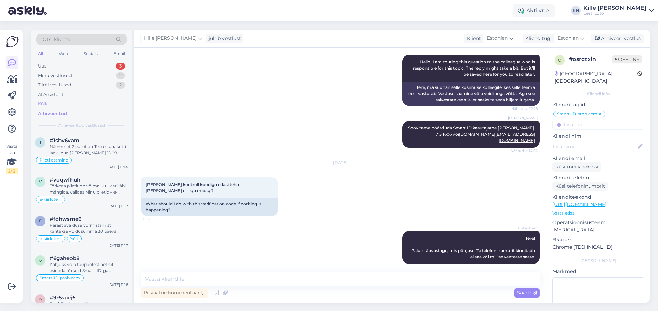
click at [46, 107] on div "Kõik" at bounding box center [43, 103] width 10 height 7
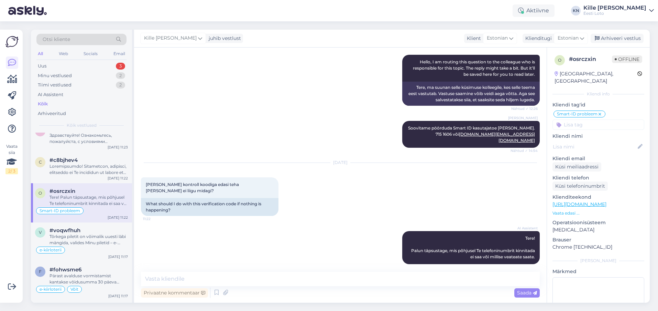
scroll to position [173, 0]
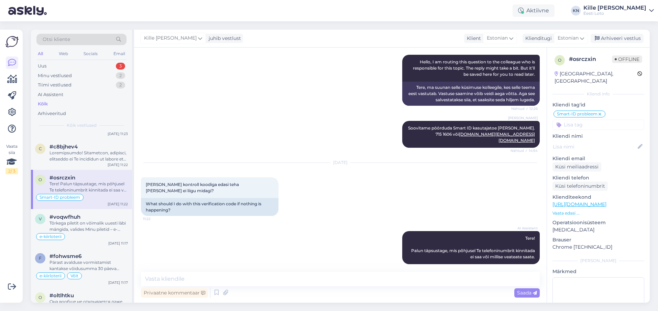
click at [85, 177] on div "#osrczxin" at bounding box center [89, 177] width 78 height 6
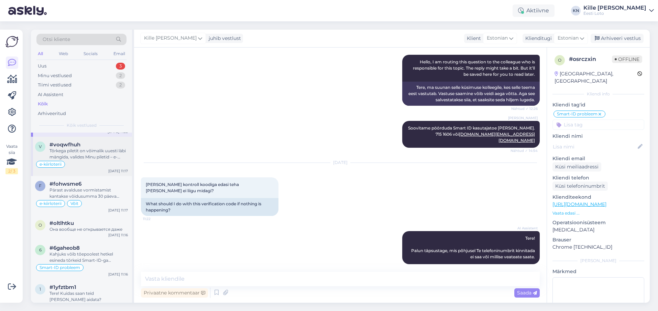
scroll to position [253, 0]
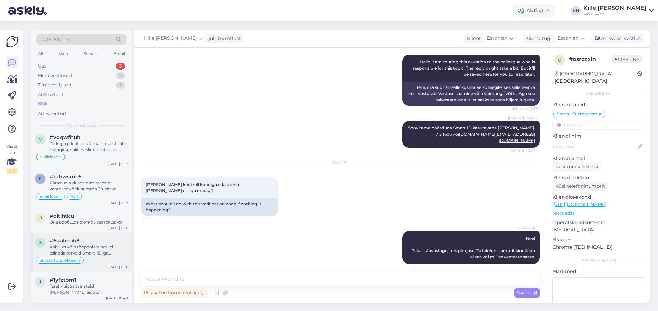
click at [73, 251] on div "Kahjuks võib tõepoolest hetkel esineda tõrkeid Smart-ID-ga sisselogimisel. Soov…" at bounding box center [89, 250] width 78 height 12
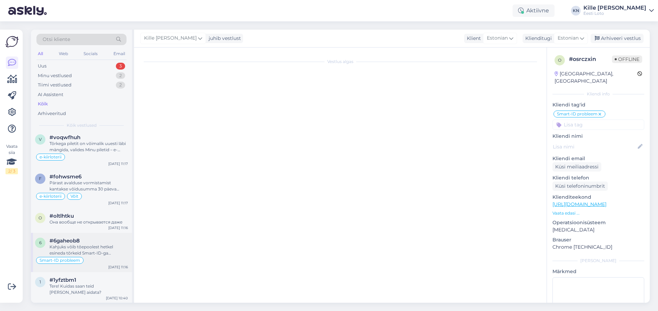
scroll to position [370, 0]
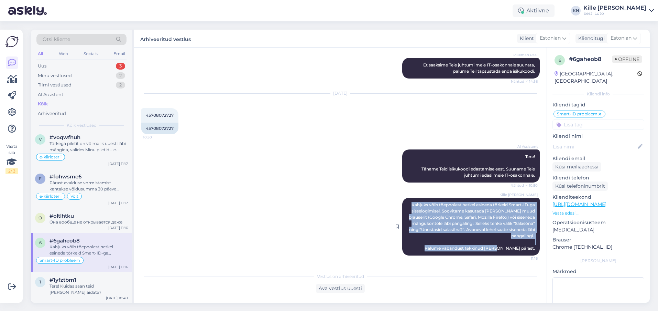
drag, startPoint x: 531, startPoint y: 247, endPoint x: 401, endPoint y: 204, distance: 137.3
click at [402, 204] on div "Kille Nevolihhin Kahjuks võib tõepoolest hetkel esineda tõrkeid Smart-ID-ga sis…" at bounding box center [471, 226] width 138 height 58
copy span "Kahjuks võib tõepoolest hetkel esineda tõrkeid Smart-ID-ga sisselogimisel. Soov…"
click at [78, 66] on div "Uus 3" at bounding box center [81, 66] width 90 height 10
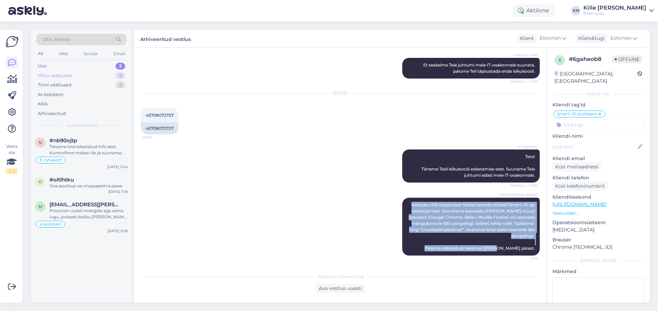
click at [63, 77] on div "Minu vestlused" at bounding box center [55, 75] width 34 height 7
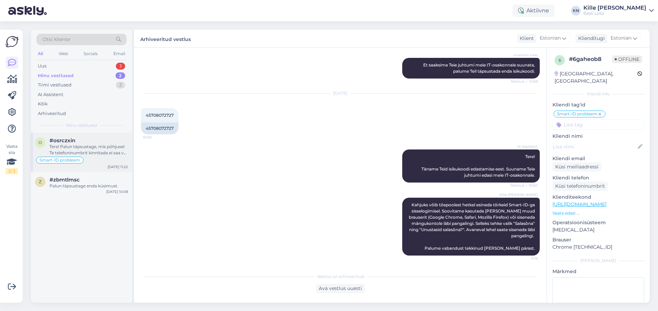
click at [85, 150] on div "Tere! Palun täpsustage, mis põhjusel Te telefoninumbrit kinnitada ei saa või mi…" at bounding box center [89, 149] width 78 height 12
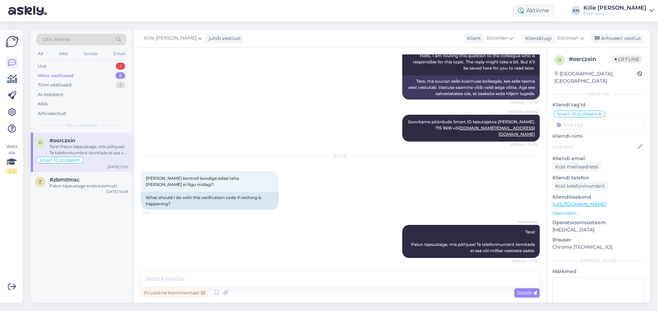
scroll to position [218, 0]
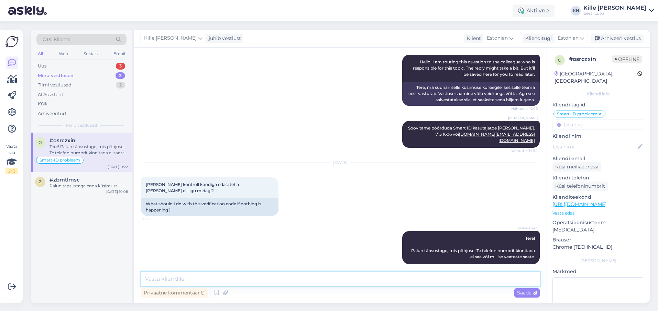
click at [159, 281] on textarea at bounding box center [340, 278] width 399 height 14
paste textarea "Kahjuks võib tõepoolest hetkel esineda tõrkeid Smart-ID-ga sisselogimisel. Soov…"
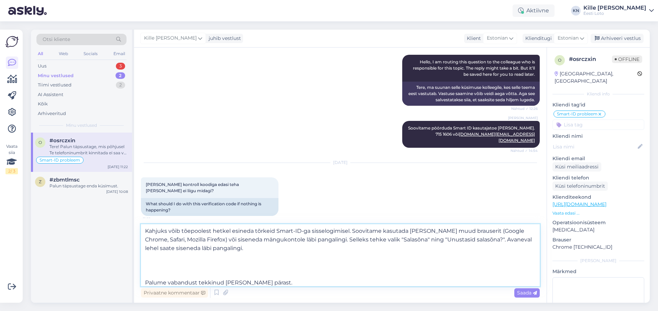
click at [204, 231] on textarea "Kahjuks võib tõepoolest hetkel esineda tõrkeid Smart-ID-ga sisselogimisel. Soov…" at bounding box center [340, 255] width 399 height 62
click at [170, 268] on textarea "Kahjuks võib hetkel esineda tõrkeid Smart-ID-ga sisselogimisel. Soovitame kasut…" at bounding box center [340, 255] width 399 height 62
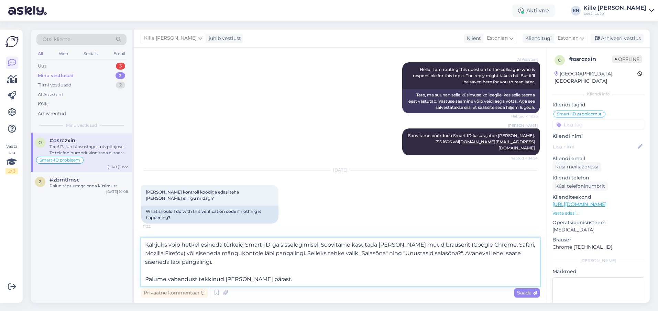
scroll to position [252, 0]
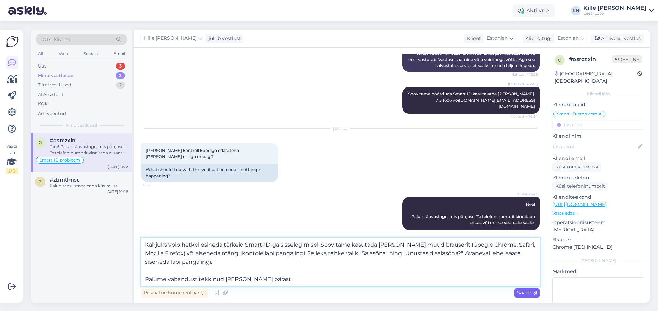
type textarea "Kahjuks võib hetkel esineda tõrkeid Smart-ID-ga sisselogimisel. Soovitame kasut…"
click at [531, 294] on span "Saada" at bounding box center [527, 292] width 20 height 6
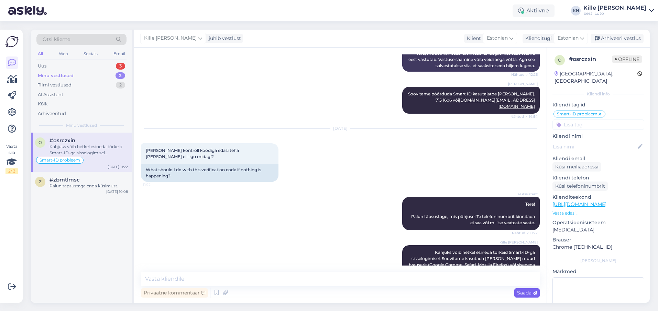
scroll to position [291, 0]
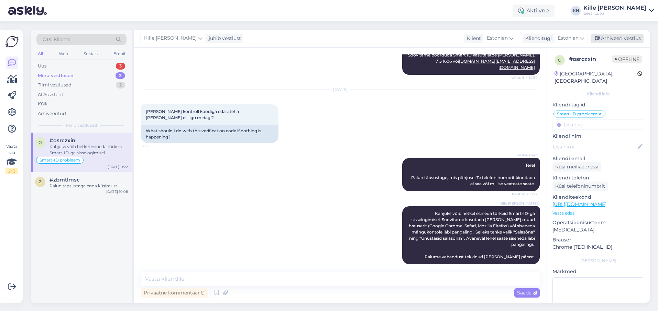
click at [613, 37] on div "Arhiveeri vestlus" at bounding box center [617, 38] width 53 height 9
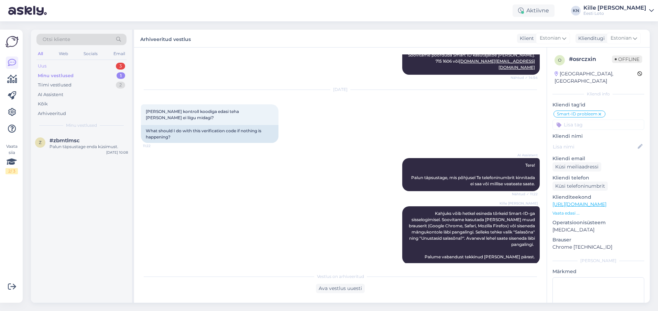
click at [79, 67] on div "Uus 3" at bounding box center [81, 66] width 90 height 10
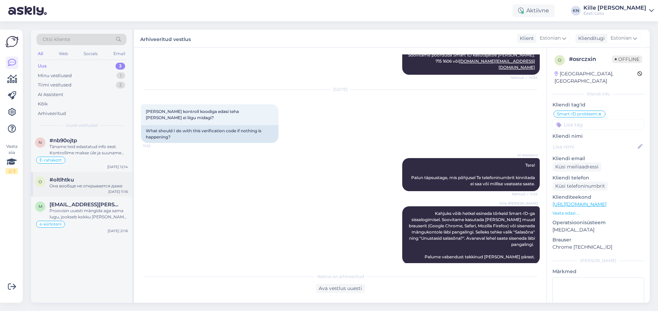
click at [84, 182] on div "#oltlhtku" at bounding box center [89, 179] width 78 height 6
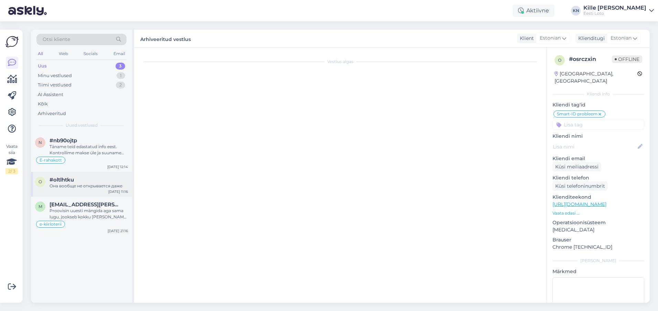
scroll to position [76, 0]
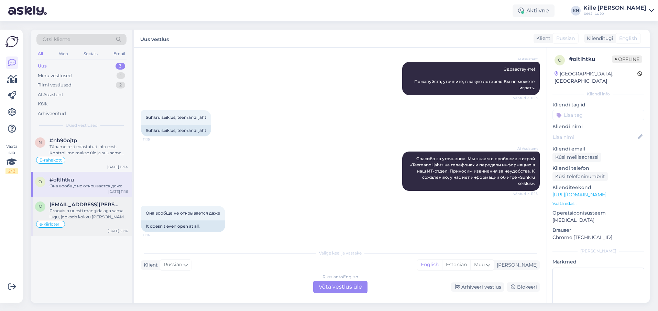
click at [67, 211] on div "Proovisin uuesti mängida aga sama lugu, jookseb kokku [PERSON_NAME] mängida ei …" at bounding box center [89, 213] width 78 height 12
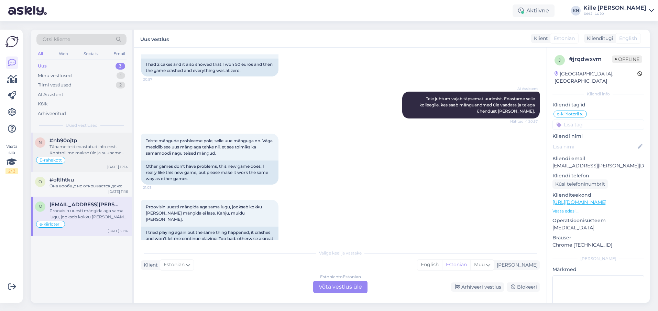
click at [87, 148] on div "Täname teid edastatud info eest. Kontrollime makse üle ja suuname selle Teie e-…" at bounding box center [89, 149] width 78 height 12
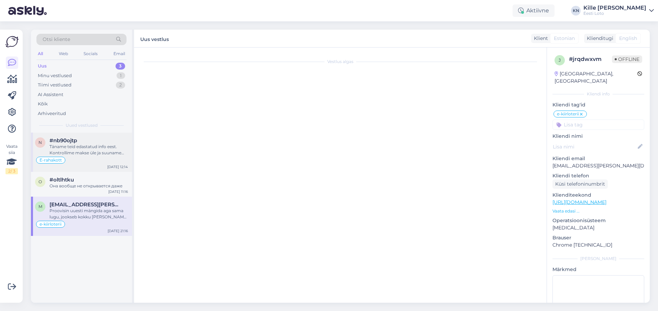
scroll to position [821, 0]
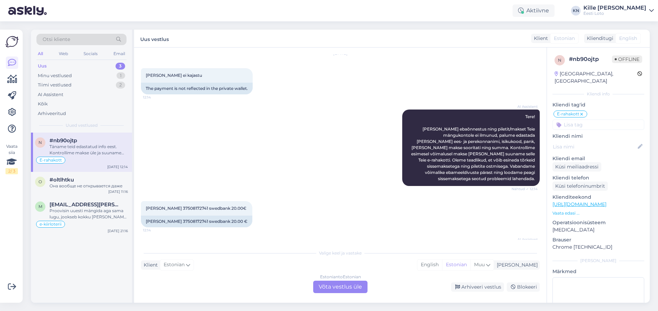
click at [339, 291] on div "Estonian to Estonian Võta vestlus üle" at bounding box center [340, 286] width 54 height 12
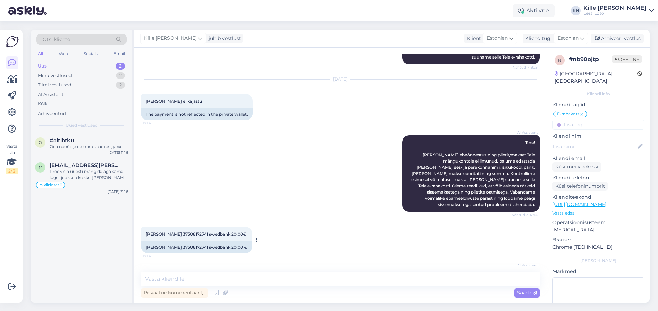
click at [158, 241] on div "[PERSON_NAME] 37508172741 swedbank 20.00 €" at bounding box center [196, 247] width 111 height 12
copy div "Saar"
click at [210, 276] on textarea at bounding box center [340, 278] width 399 height 14
click at [609, 40] on div "Arhiveeri vestlus" at bounding box center [617, 38] width 53 height 9
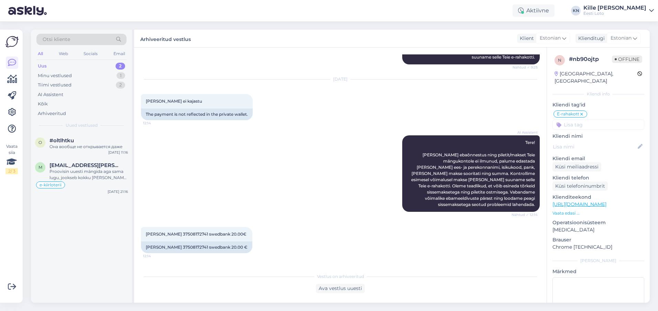
click at [74, 67] on div "Uus 2" at bounding box center [81, 66] width 90 height 10
click at [72, 172] on div "Proovisin uuesti mängida aga sama lugu, jookseb kokku [PERSON_NAME] mängida ei …" at bounding box center [89, 174] width 78 height 12
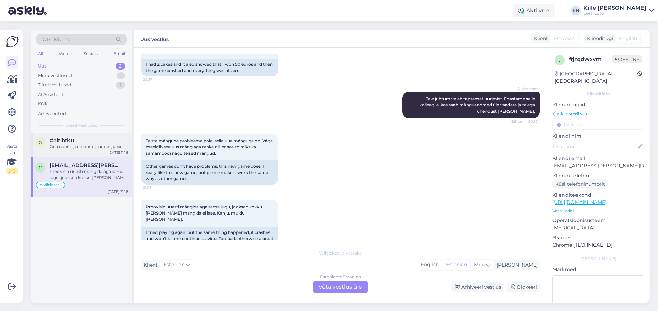
click at [83, 146] on div "Она вообще не открывается даже" at bounding box center [89, 146] width 78 height 6
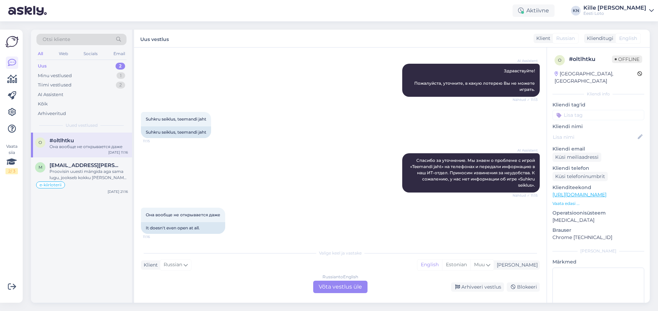
scroll to position [76, 0]
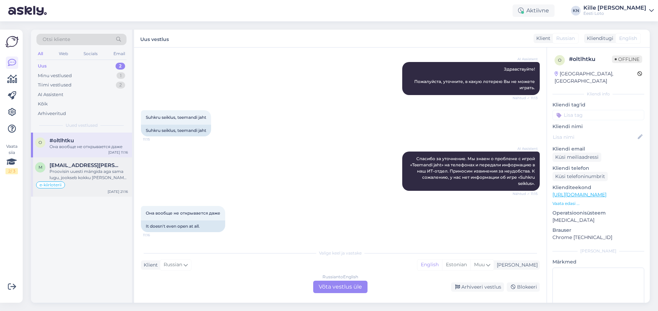
click at [68, 167] on span "[EMAIL_ADDRESS][PERSON_NAME][DOMAIN_NAME]" at bounding box center [86, 165] width 72 height 6
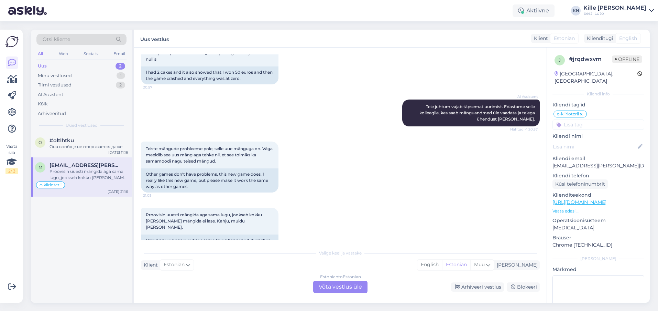
scroll to position [1419, 0]
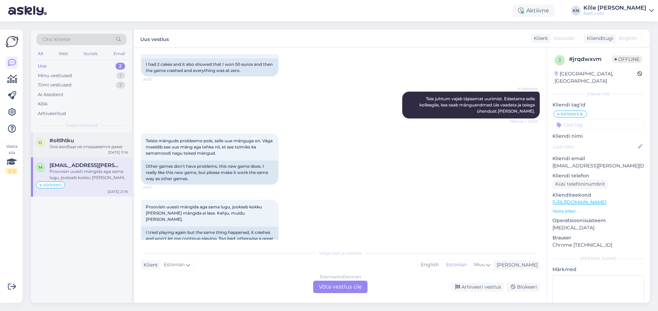
click at [50, 145] on div "Она вообще не открывается даже" at bounding box center [89, 146] width 78 height 6
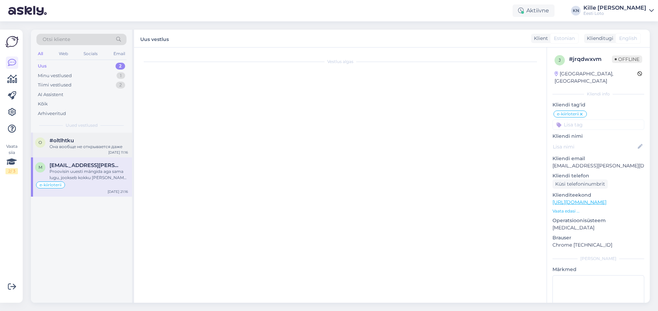
scroll to position [76, 0]
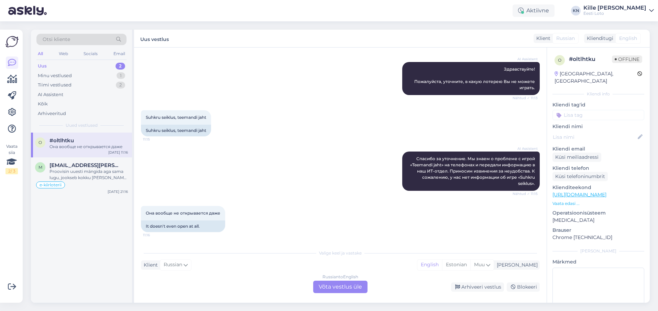
click at [335, 286] on div "Russian to English Võta vestlus üle" at bounding box center [340, 286] width 54 height 12
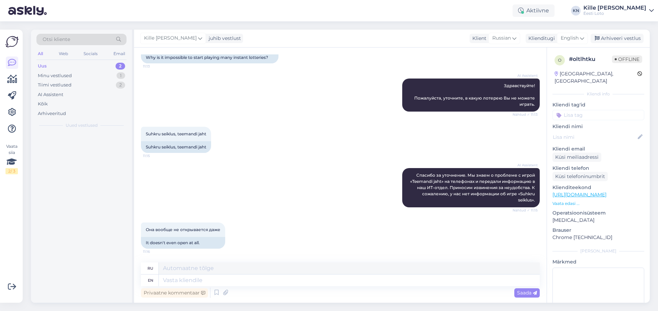
scroll to position [60, 0]
click at [575, 38] on span "English" at bounding box center [570, 38] width 18 height 8
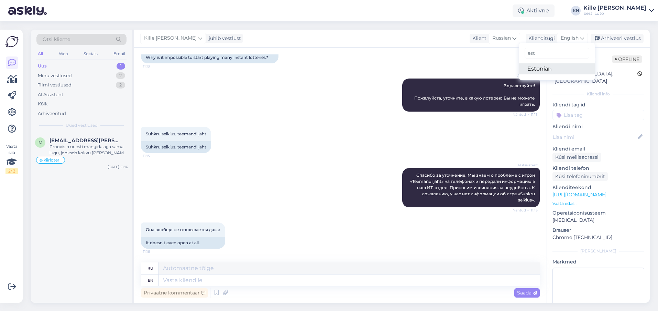
click at [553, 65] on link "Estonian" at bounding box center [557, 68] width 76 height 11
click at [172, 280] on textarea at bounding box center [349, 280] width 381 height 12
type textarea "Üldist [PERSON_NAME]"
type textarea "Общий"
type textarea "Üldist [PERSON_NAME] e"
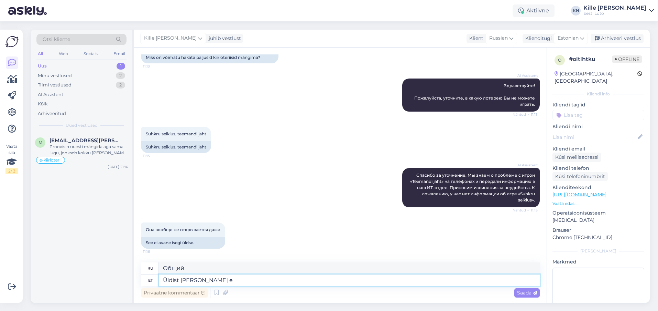
type textarea "Общая неисправность"
type textarea "Üldist [PERSON_NAME] e-kiirloteriid"
type textarea "Общая неисправность электронной мгновенной лотереи"
type textarea "Üldist [PERSON_NAME] e-kiirloteriide mängimisel hetkel"
type textarea "Общая неисправность при игре в моментальные электронные лотереи"
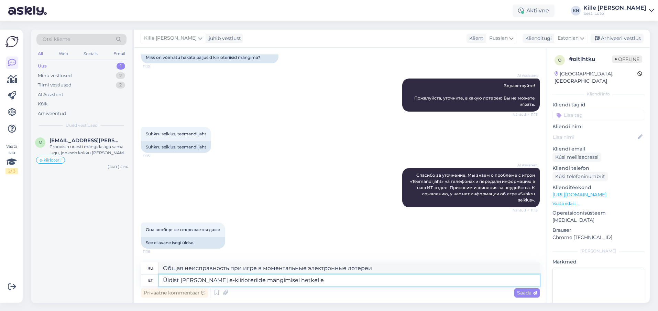
type textarea "Üldist [PERSON_NAME] e-kiirloteriide mängimisel hetkel ei"
type textarea "Общая неисправность при игре в моментальные электронные лотереи в данный момент"
type textarea "Üldist [PERSON_NAME] e-kiirloteriide mängimisel hetkel ei e"
type textarea "В настоящее время не наблюдается никаких общих сбоев при игре в моментальные эл…"
paste textarea "Probleemi lahendamiseks soovitame kustutada veebilehitseja vahemälu ja kasutada…"
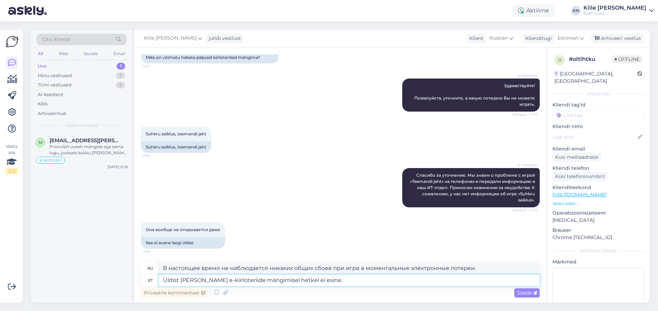
type textarea "Üldist [PERSON_NAME] e-kiirloteriide mängimisel hetkel ei esine. Probleemi lahe…"
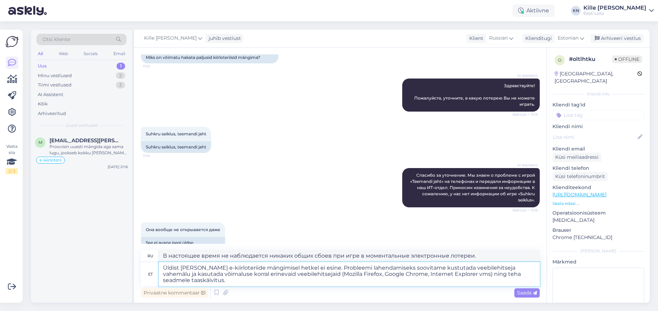
type textarea "В настоящее время общих сбоев при игре в электронные мгновенные лотереи не набл…"
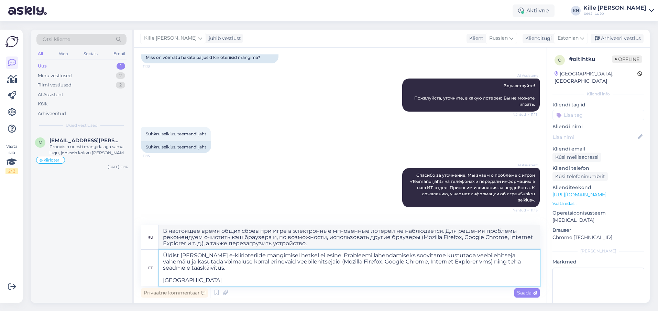
type textarea "Üldist [PERSON_NAME] e-kiirloteriide mängimisel hetkel ei esine. Probleemi lahe…"
type textarea "В настоящее время общих сбоев при игре в электронные мгновенные лотереи не набл…"
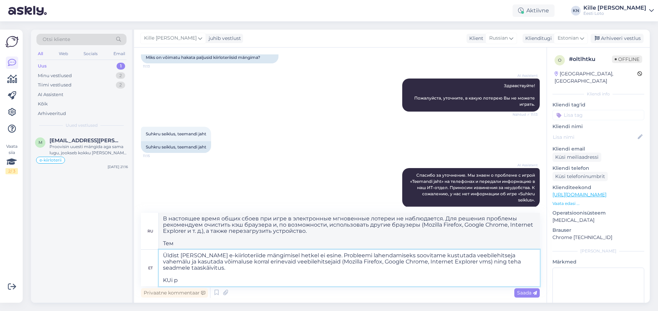
type textarea "Üldist [PERSON_NAME] e-kiirloteriide mängimisel hetkel ei esine. Probleemi lahe…"
type textarea "В настоящее время общих сбоев при игре в электронные мгновенные лотереи не набл…"
type textarea "Üldist [PERSON_NAME] e-kiirloteriide mängimisel hetkel ei esine. Probleemi lahe…"
type textarea "В настоящее время общих сбоев при игре в электронные лотереи не наблюдается. Дл…"
type textarea "Üldist [PERSON_NAME] e-kiirloteriide mängimisel hetkel ei esine. Probleemi lahe…"
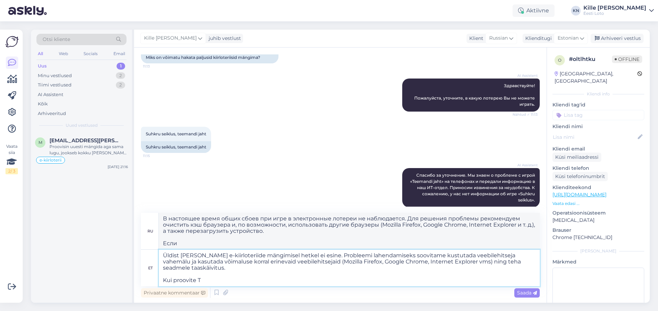
type textarea "В настоящее время не наблюдается общих сбоев при игре в электронные лотереи. Дл…"
type textarea "Üldist [PERSON_NAME] e-kiirloteriide mängimisel hetkel ei esine. Probleemi lahe…"
type textarea "В настоящее время общих неполадок при игре в электронные мгновенные лотереи не …"
type textarea "Üldist [PERSON_NAME] e-kiirloteriide mängimisel hetkel ei esine. Probleemi lahe…"
type textarea "В настоящее время общих проблем с игрой в моментальные электронные лотереи не н…"
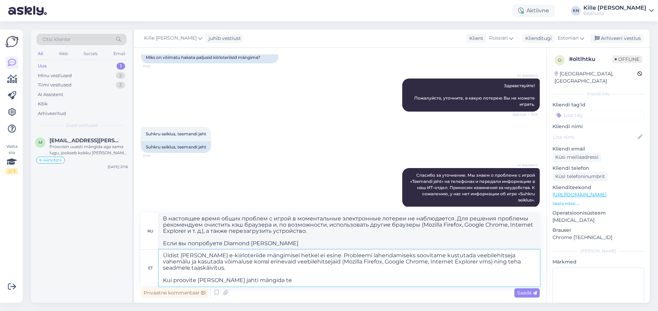
type textarea "Üldist [PERSON_NAME] e-kiirloteriide mängimisel hetkel ei esine. Probleemi lahe…"
type textarea "В настоящее время общих сбоев при игре в электронные лотереи не наблюдается. Дл…"
type textarea "Üldist [PERSON_NAME] e-kiirloteriide mängimisel hetkel ei esine. Probleemi lahe…"
type textarea "В настоящее время общих сбоев при игре в электронные мгновенные лотереи не набл…"
type textarea "Üldist [PERSON_NAME] e-kiirloteriide mängimisel hetkel ei esine. Probleemi lahe…"
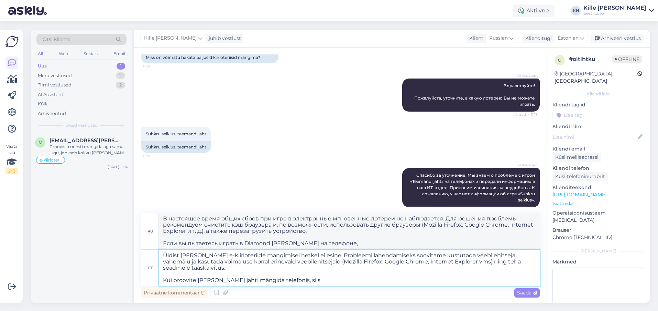
type textarea "В настоящее время общих проблем с игрой в электронные мгновенные лотереи не наб…"
type textarea "Üldist [PERSON_NAME] e-kiirloteriide mängimisel hetkel ei esine. Probleemi lahe…"
type textarea "В настоящее время общих сбоев при игре в электронные лотереи не наблюдается. Дл…"
type textarea "Üldist [PERSON_NAME] e-kiirloteriide mängimisel hetkel ei esine. Probleemi lahe…"
type textarea "В настоящее время общих сбоев при игре в электронные лотереи не наблюдается. Дл…"
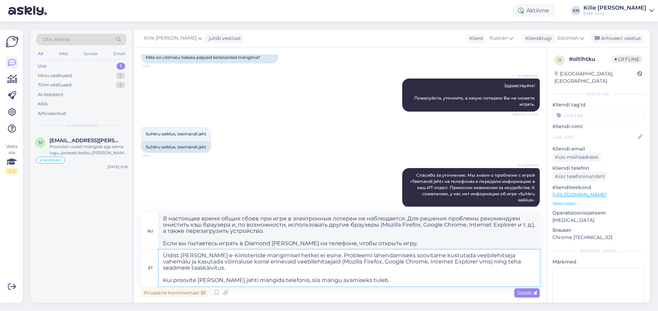
type textarea "Üldist [PERSON_NAME] e-kiirloteriide mängimisel hetkel ei esine. Probleemi lahe…"
type textarea "В настоящее время общих сбоев при игре в электронные лотереи не наблюдается. Дл…"
type textarea "Üldist [PERSON_NAME] e-kiirloteriide mängimisel hetkel ei esine. Probleemi lahe…"
type textarea "В настоящее время общих сбоев при игре в электронные мгновенные лотереи не набл…"
type textarea "Üldist [PERSON_NAME] e-kiirloteriide mängimisel hetkel ei esine. Probleemi lahe…"
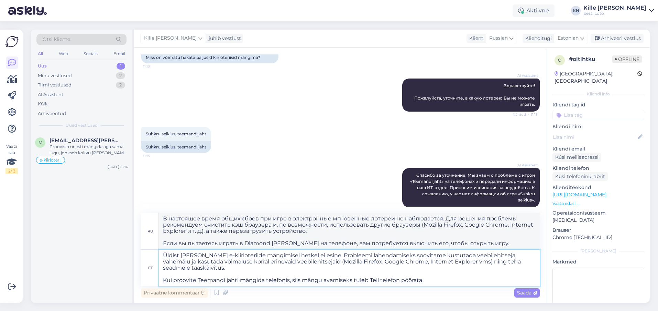
type textarea "В настоящее время не наблюдается общих сбоев при игре в электронные мгновенные …"
type textarea "Üldist [PERSON_NAME] e-kiirloteriide mängimisel hetkel ei esine. Probleemi lahe…"
type textarea "В настоящее время общих неполадок при игре в электронные мгновенные лотереи не …"
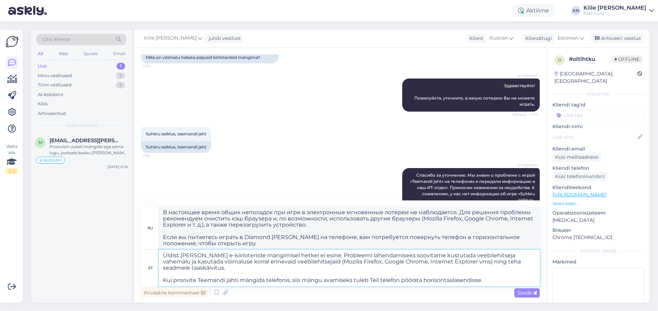
type textarea "Üldist [PERSON_NAME] e-kiirloteriide mängimisel hetkel ei esine. Probleemi lahe…"
click at [196, 281] on textarea "Üldist [PERSON_NAME] e-kiirloteriide mängimisel hetkel ei esine. Probleemi lahe…" at bounding box center [349, 267] width 381 height 36
click at [209, 278] on textarea "Üldist [PERSON_NAME] e-kiirloteriide mängimisel hetkel ei esine. Probleemi lahe…" at bounding box center [349, 267] width 381 height 36
click at [150, 227] on div "ru" at bounding box center [151, 228] width 6 height 12
click at [149, 268] on div "et" at bounding box center [150, 268] width 4 height 12
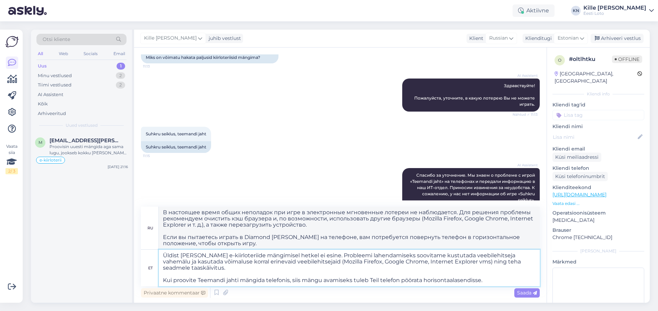
click at [220, 268] on textarea "Üldist [PERSON_NAME] e-kiirloteriide mängimisel hetkel ei esine. Probleemi lahe…" at bounding box center [349, 267] width 381 height 36
click at [570, 39] on span "Estonian" at bounding box center [568, 38] width 21 height 8
click at [547, 73] on link "Estonian" at bounding box center [556, 68] width 76 height 11
click at [339, 269] on textarea "Üldist [PERSON_NAME] e-kiirloteriide mängimisel hetkel ei esine. Probleemi lahe…" at bounding box center [349, 267] width 381 height 36
click at [525, 290] on span "Saada" at bounding box center [527, 292] width 20 height 6
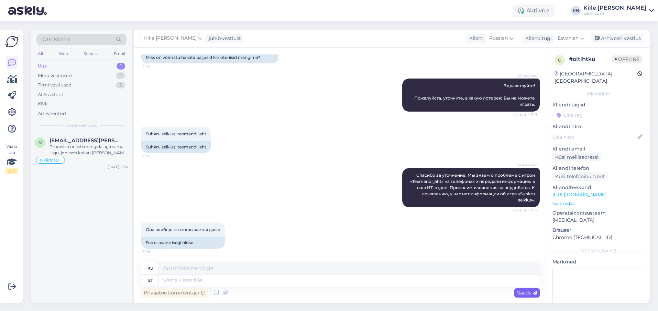
scroll to position [200, 0]
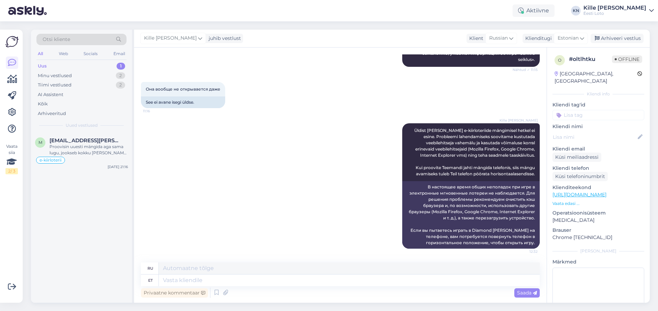
click at [591, 110] on input at bounding box center [599, 115] width 92 height 10
type input "d"
type input "e-k"
click at [592, 132] on span "e-kiirloterii" at bounding box center [599, 134] width 22 height 4
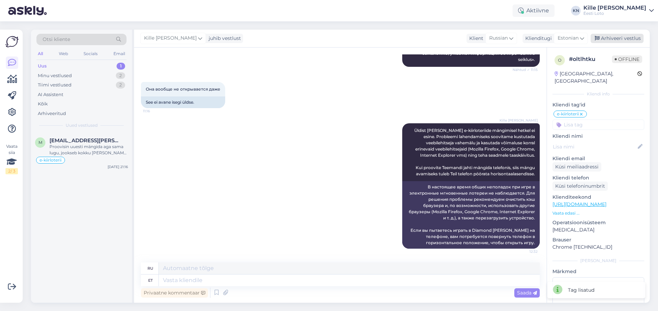
click at [617, 39] on div "Arhiveeri vestlus" at bounding box center [617, 38] width 53 height 9
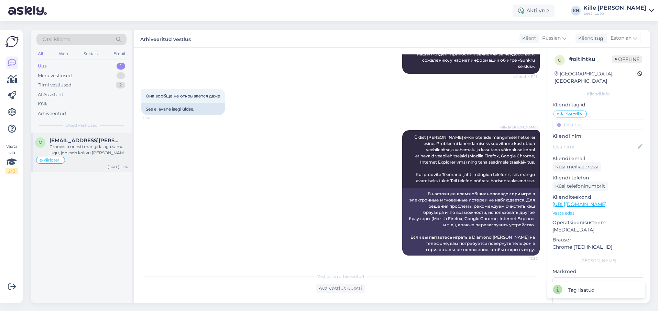
click at [61, 148] on div "Proovisin uuesti mängida aga sama lugu, jookseb kokku [PERSON_NAME] mängida ei …" at bounding box center [89, 149] width 78 height 12
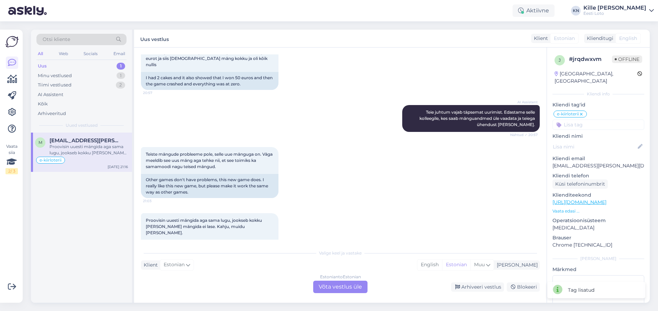
scroll to position [1419, 0]
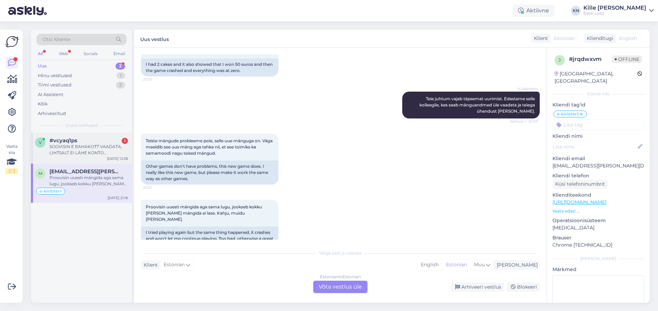
click at [80, 138] on div "#vcyaq1ps 1" at bounding box center [89, 140] width 78 height 6
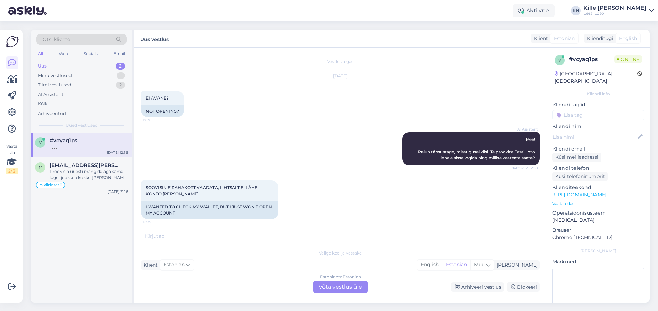
scroll to position [28, 0]
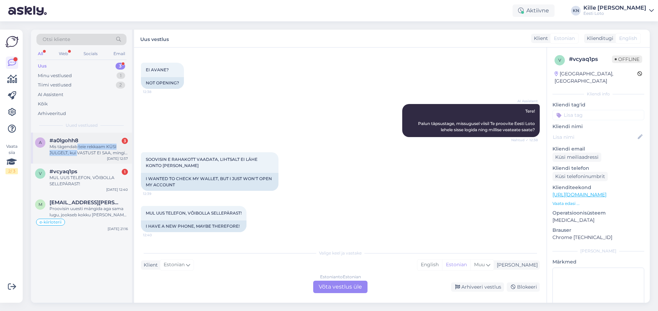
click at [77, 150] on div "Mis tägendab teie rekkaam KÜSI JULGELT, kui VASTUST EI SAA, mingi hämamine?" at bounding box center [89, 149] width 78 height 12
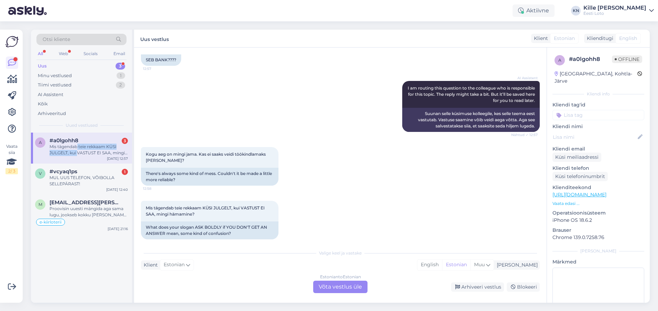
scroll to position [370, 0]
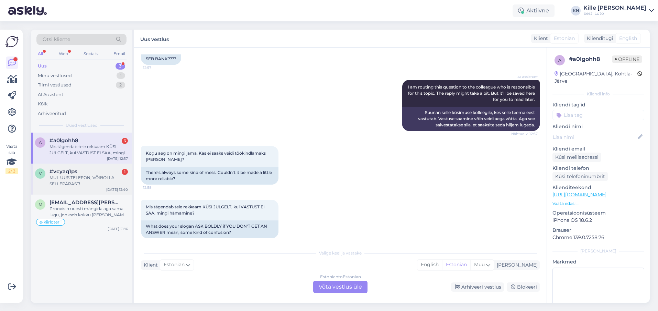
click at [89, 172] on div "#vcyaq1ps 1" at bounding box center [89, 171] width 78 height 6
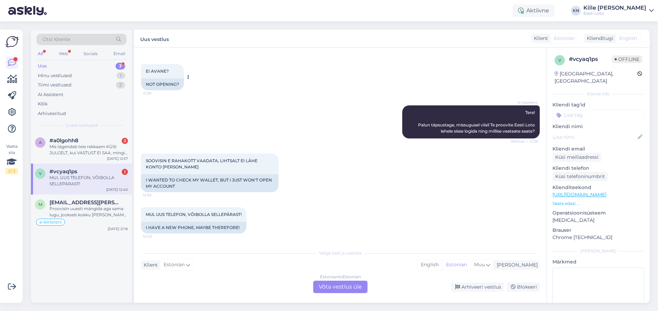
scroll to position [28, 0]
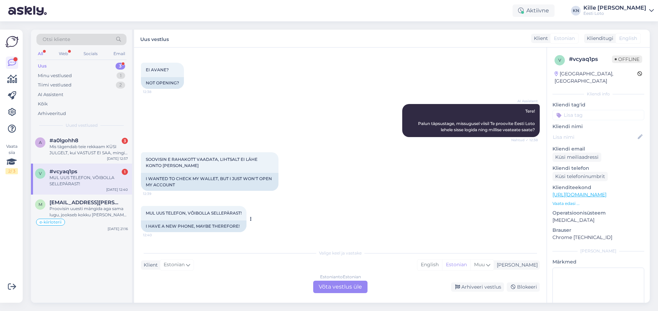
click at [212, 217] on div "MUL UUS TELEFON, VÕIBOLLA SELLEPÄRAST! 12:40" at bounding box center [194, 213] width 106 height 14
click at [358, 290] on div "Estonian to Estonian Võta vestlus üle" at bounding box center [340, 286] width 54 height 12
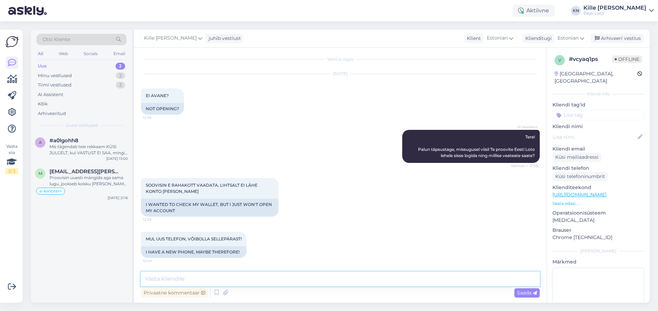
click at [333, 280] on textarea at bounding box center [340, 278] width 399 height 14
paste textarea "Soovitame kustutada veebilehitseja vahemälu ja kasutada võimaluse korral erinev…"
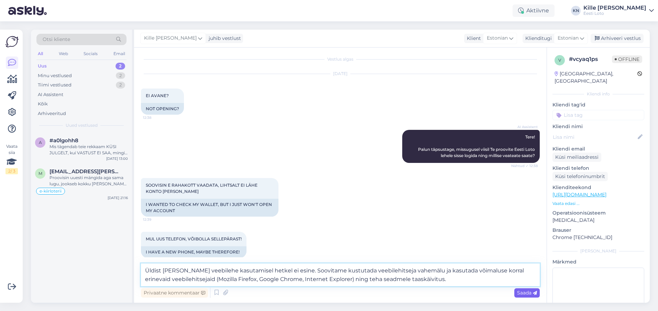
type textarea "Üldist [PERSON_NAME] veebilehe kasutamisel hetkel ei esine. Soovitame kustutada…"
click at [525, 292] on span "Saada" at bounding box center [527, 292] width 20 height 6
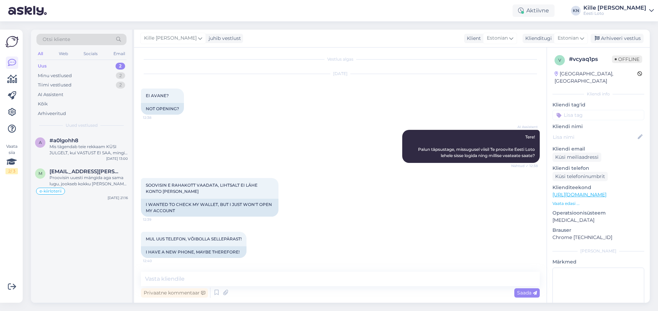
scroll to position [57, 0]
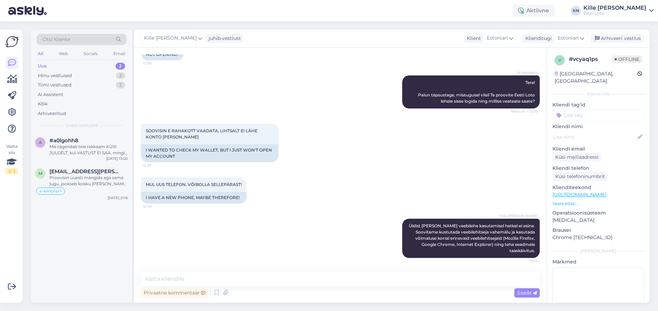
click at [606, 110] on input at bounding box center [599, 115] width 92 height 10
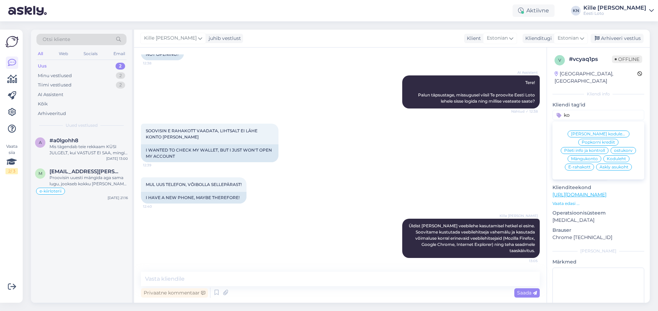
type input "ko"
click at [581, 157] on span "Mängukonto" at bounding box center [584, 159] width 27 height 4
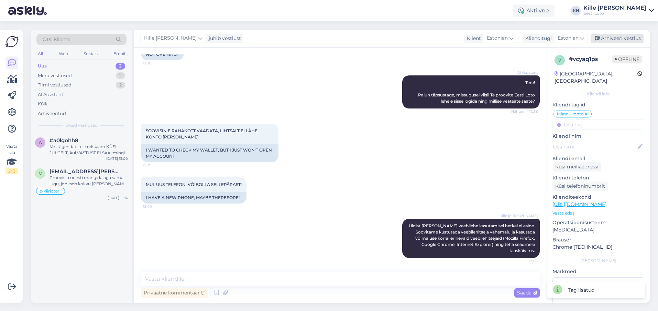
click at [622, 38] on div "Arhiveeri vestlus" at bounding box center [617, 38] width 53 height 9
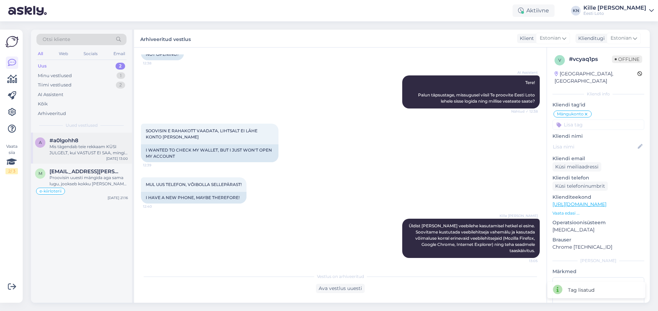
click at [81, 157] on div "a #a0lgohh8 Mis tägendab teie rekkaam KÜSI JULGELT, kui VASTUST EI SAA, mingi h…" at bounding box center [81, 147] width 101 height 31
